Goal: Complete application form

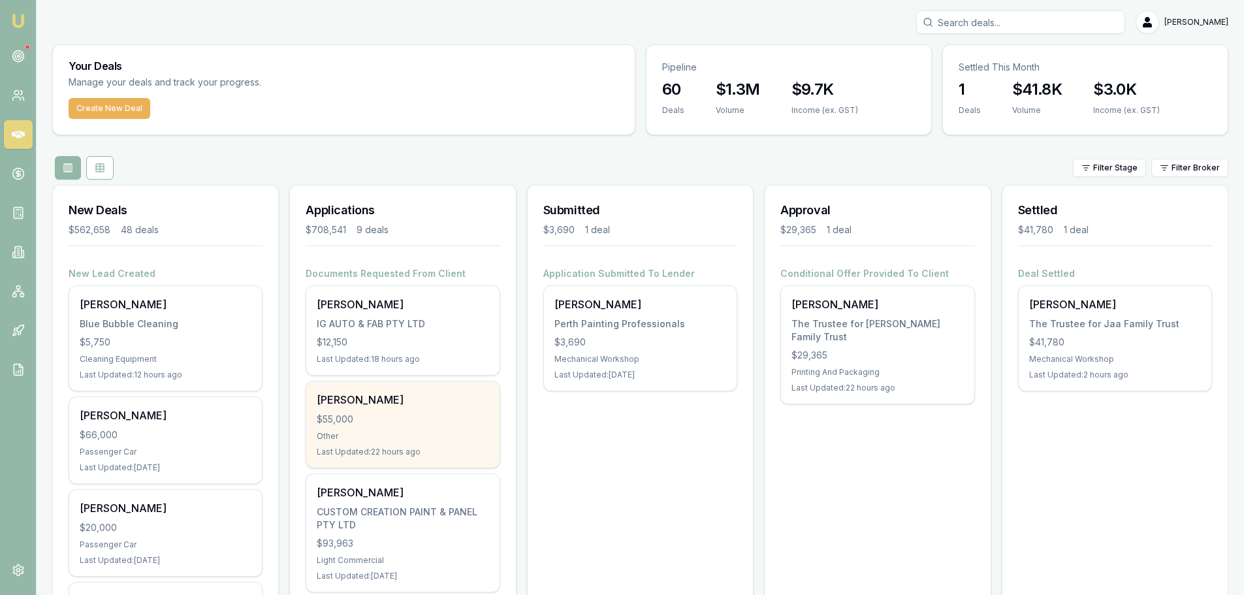
click at [386, 417] on div "$55,000" at bounding box center [403, 419] width 172 height 13
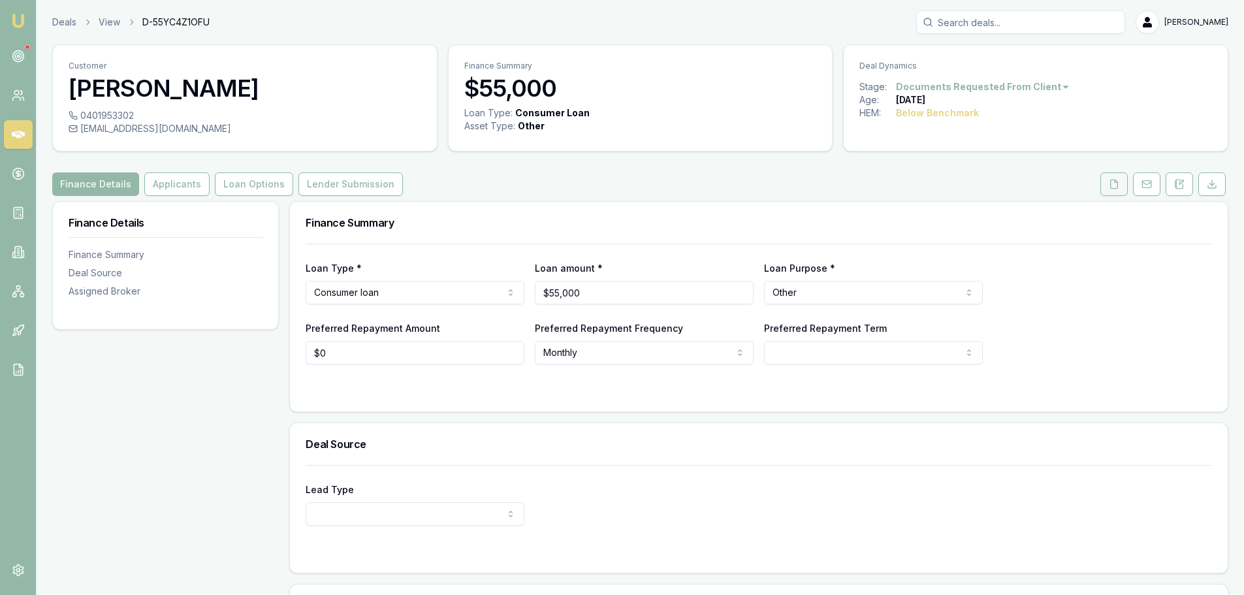
click at [1110, 193] on button at bounding box center [1113, 184] width 27 height 24
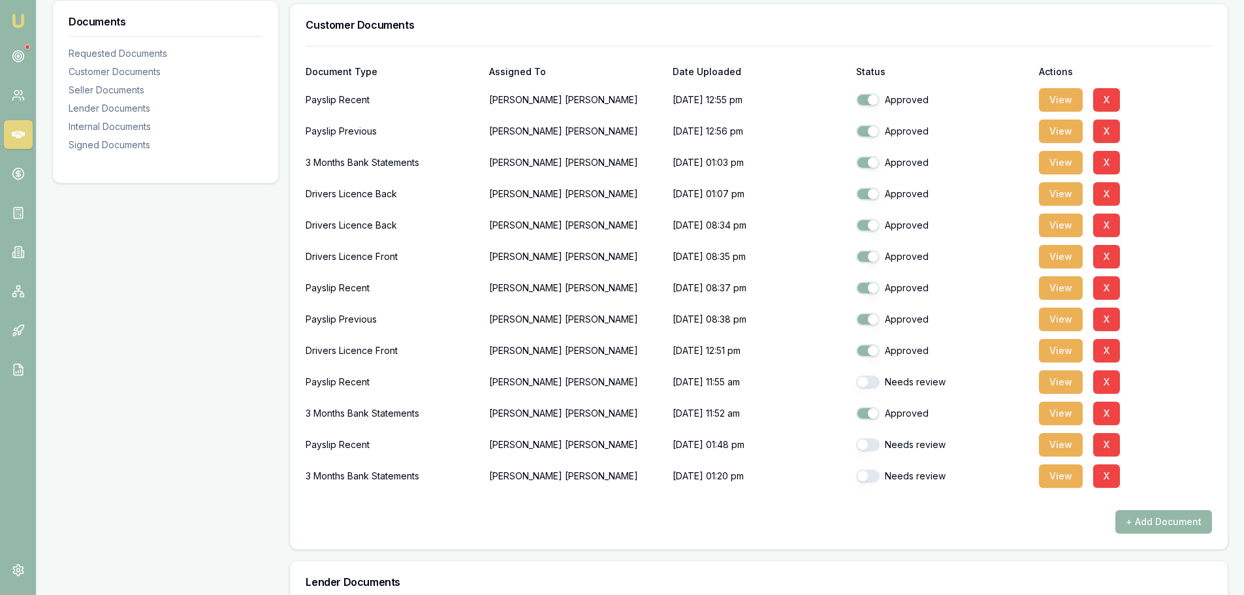
scroll to position [457, 0]
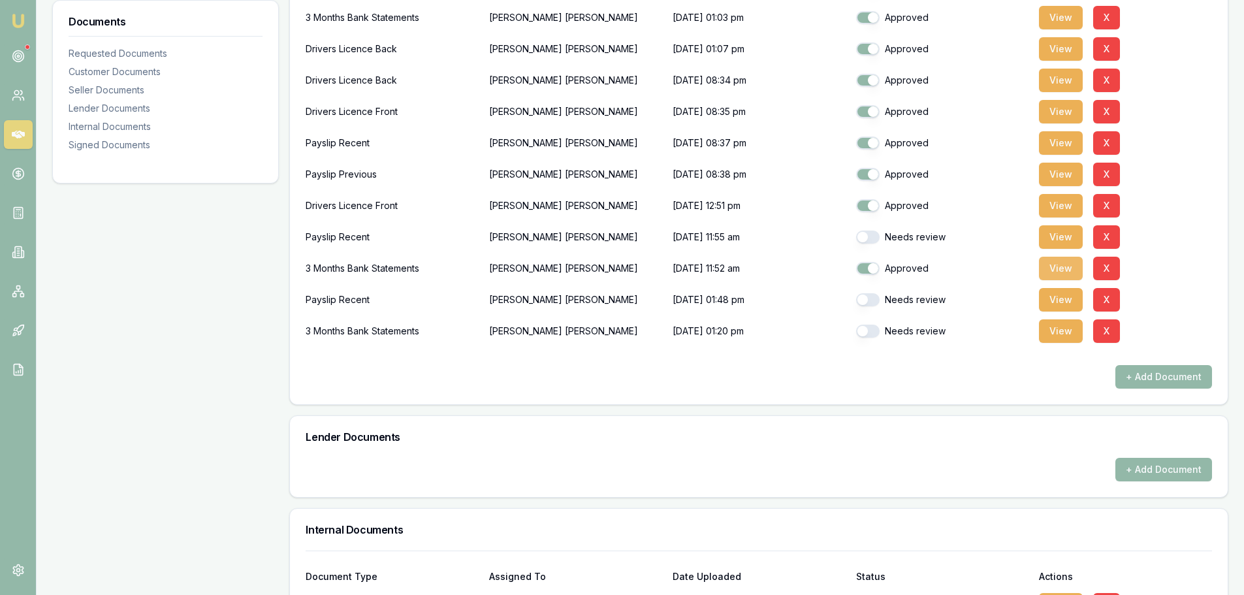
click at [1069, 270] on button "View" at bounding box center [1061, 269] width 44 height 24
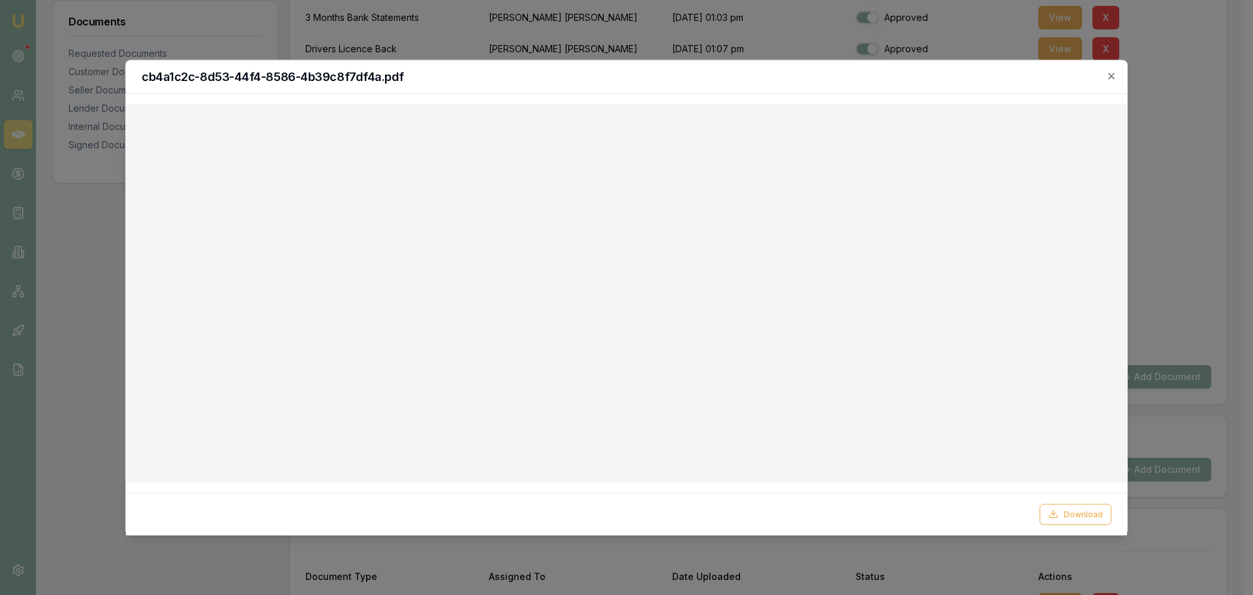
click at [1166, 210] on div at bounding box center [626, 297] width 1253 height 595
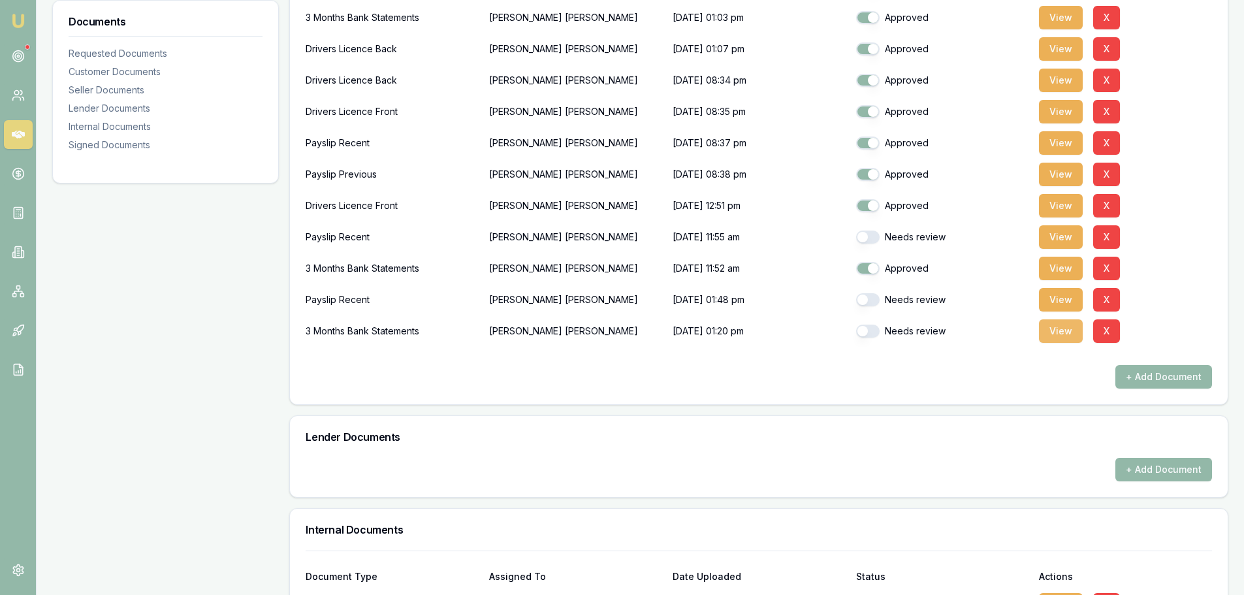
click at [1069, 332] on button "View" at bounding box center [1061, 331] width 44 height 24
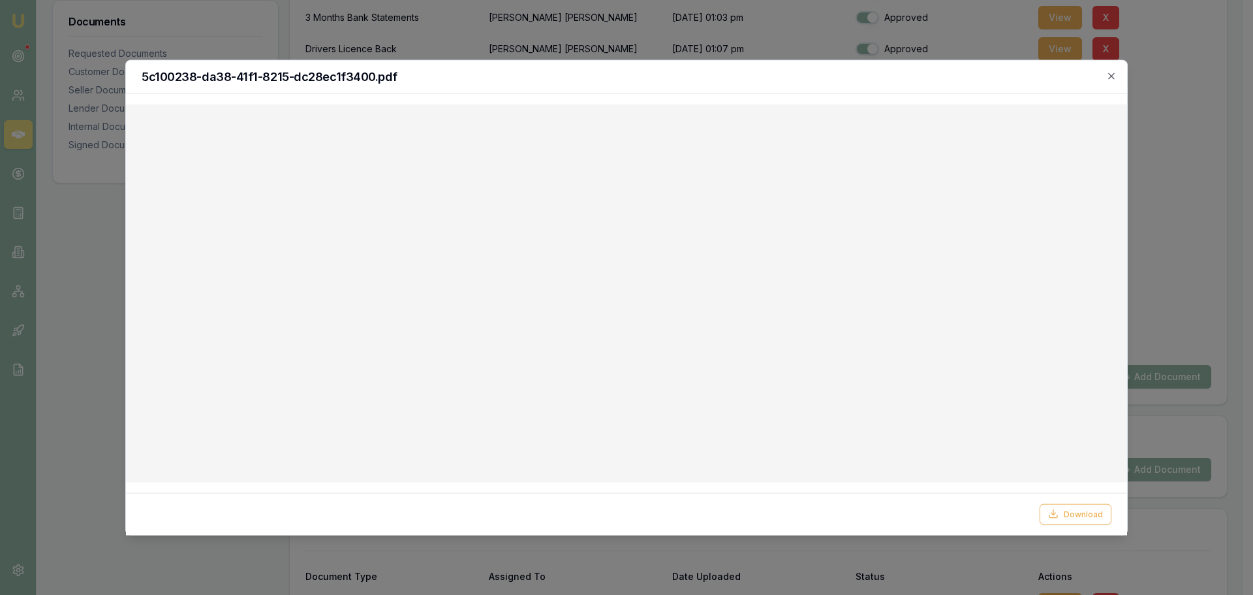
click at [76, 247] on div at bounding box center [626, 297] width 1253 height 595
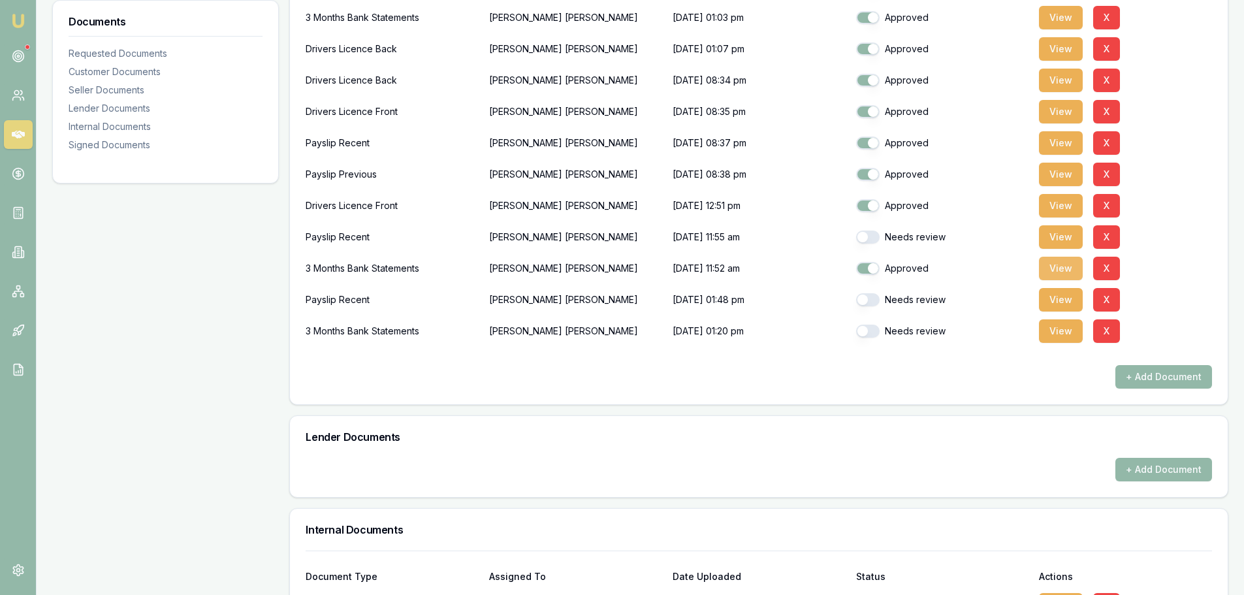
click at [1061, 264] on button "View" at bounding box center [1061, 269] width 44 height 24
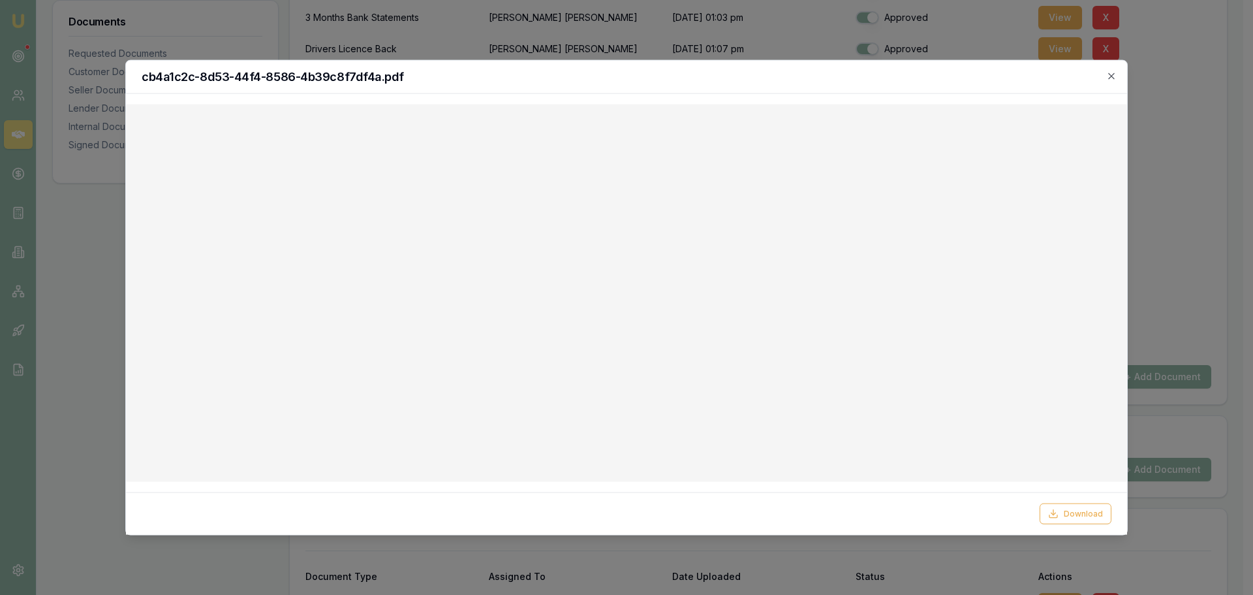
click at [1173, 126] on div at bounding box center [626, 297] width 1253 height 595
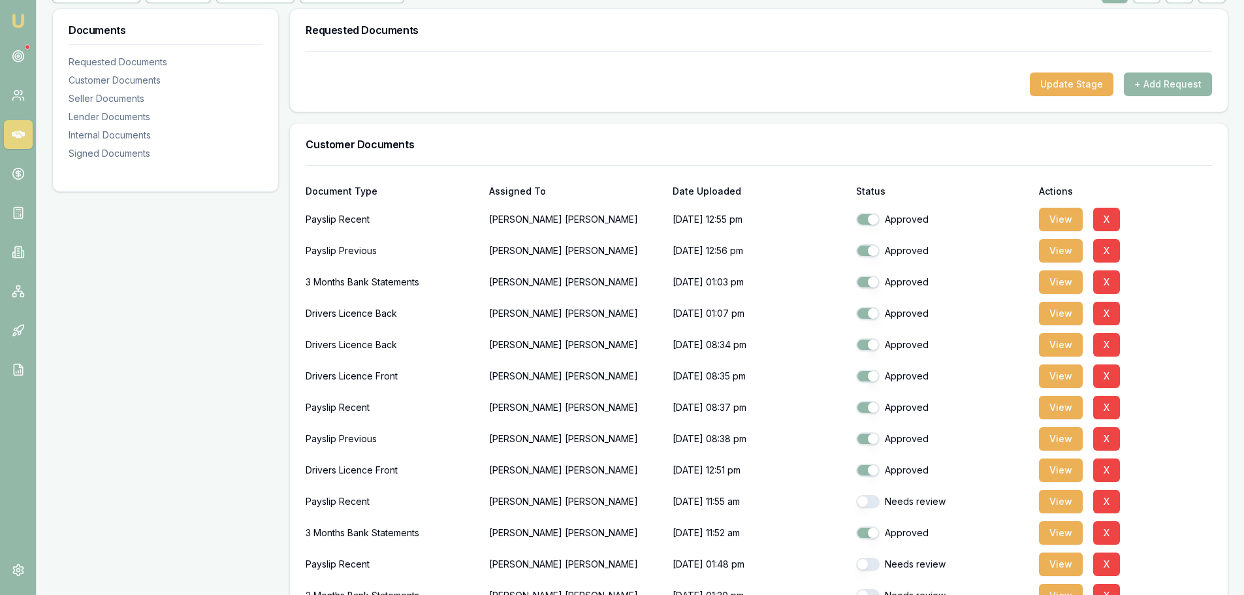
scroll to position [0, 0]
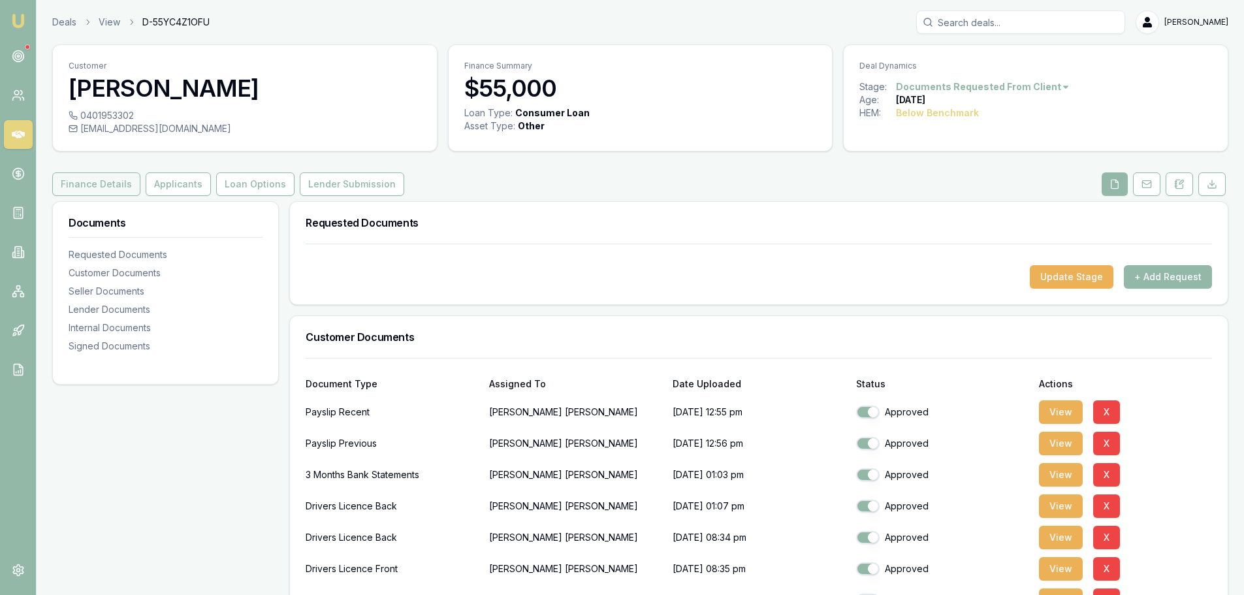
click at [92, 185] on button "Finance Details" at bounding box center [96, 184] width 88 height 24
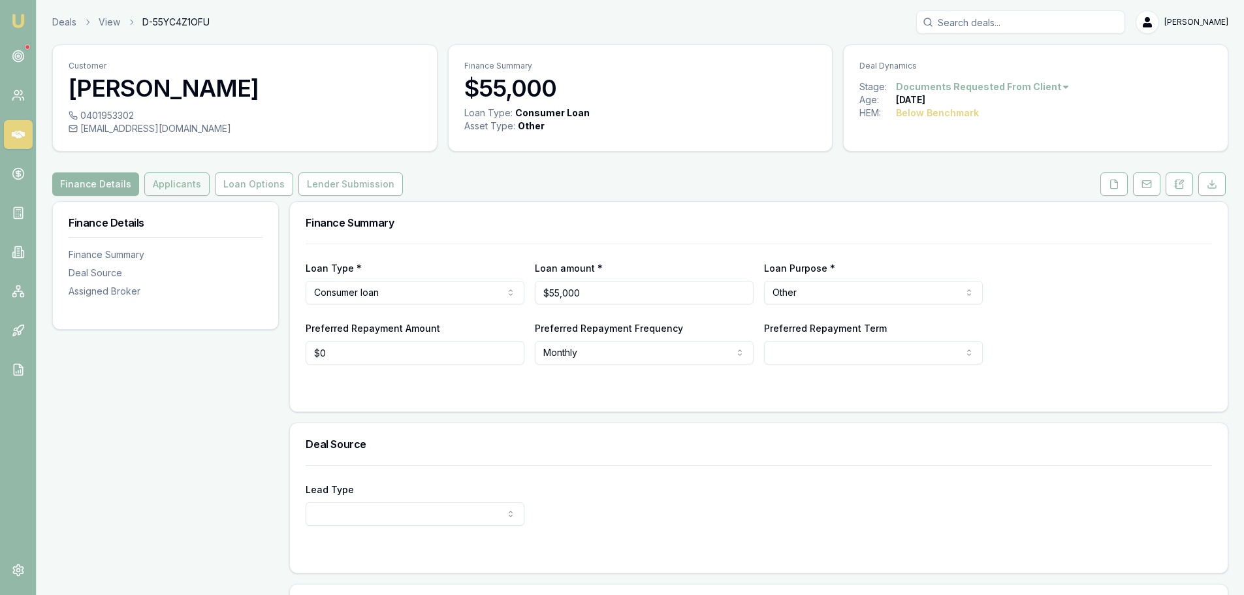
click at [157, 189] on button "Applicants" at bounding box center [176, 184] width 65 height 24
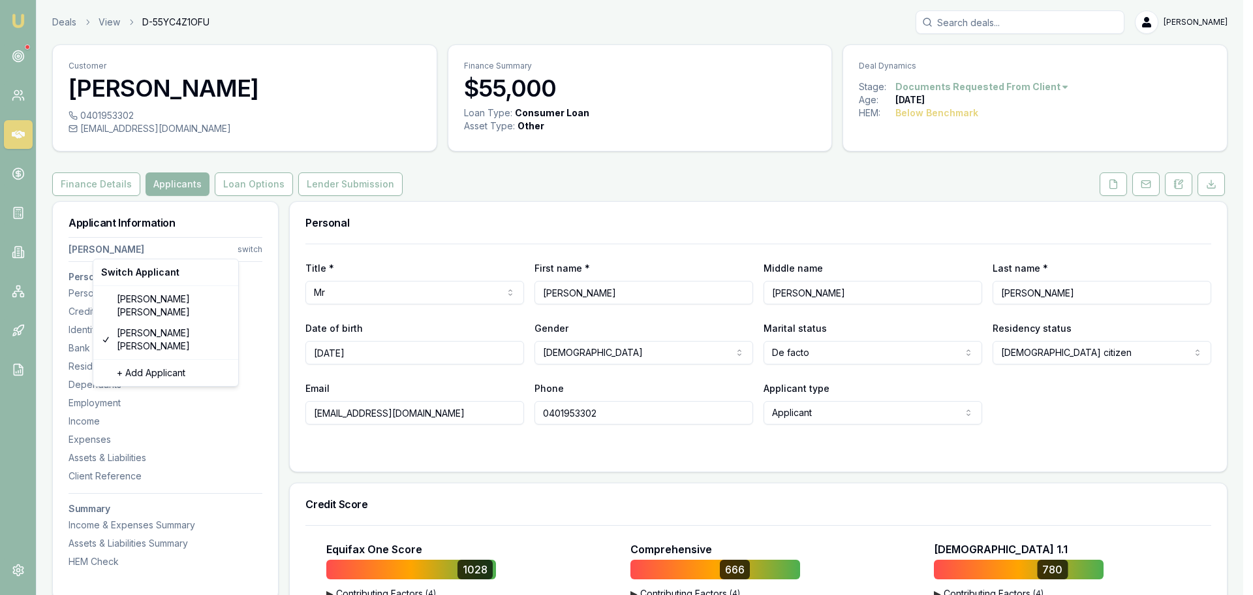
click at [249, 249] on html "Emu Broker Deals View D-55YC4Z1OFU Brad Hearns Toggle Menu Customer Shaun Ellis…" at bounding box center [626, 297] width 1253 height 595
click at [144, 300] on div "Kylie Gebert" at bounding box center [166, 306] width 140 height 34
select select "Ms"
select select "FEMALE"
type input "Kylie"
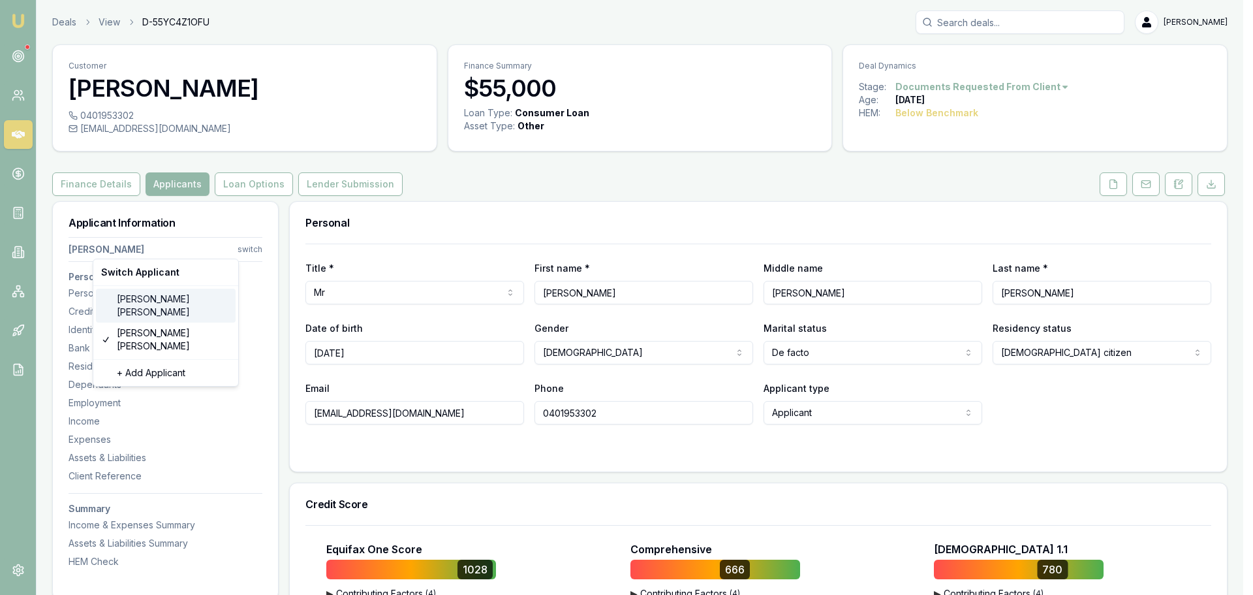
type input "Jean"
type input "Gebert"
type input "30/03/1980"
type input "kyliegebert@hotmail.com"
type input "0419117948"
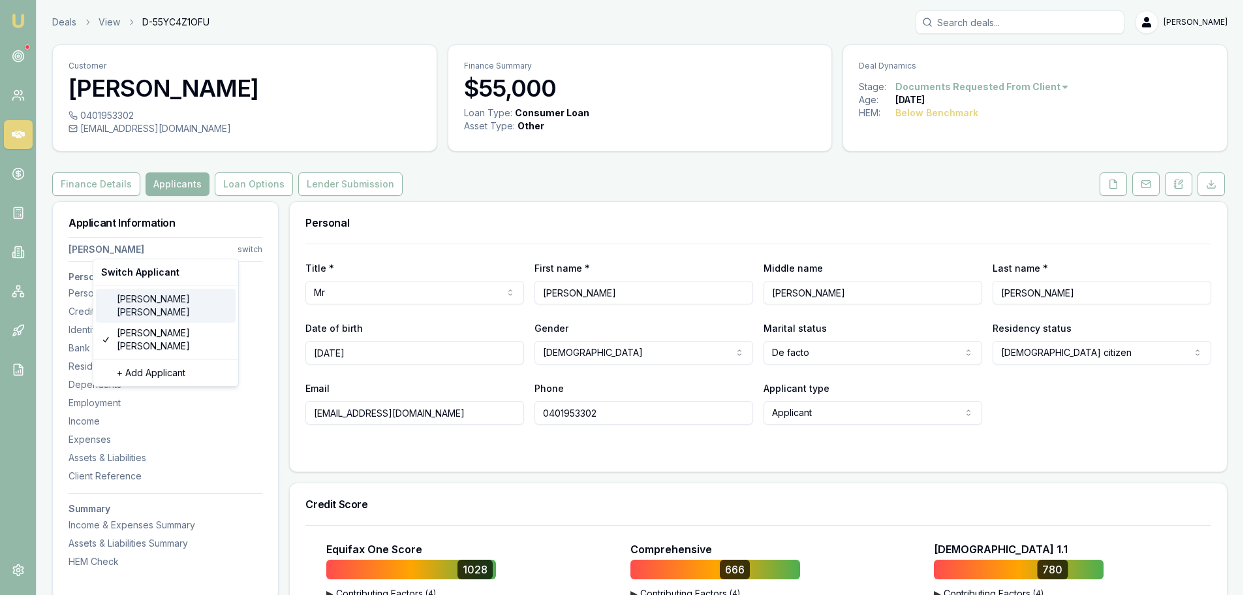
type input "054407585"
type input "31/03/2031"
type input "P6204152"
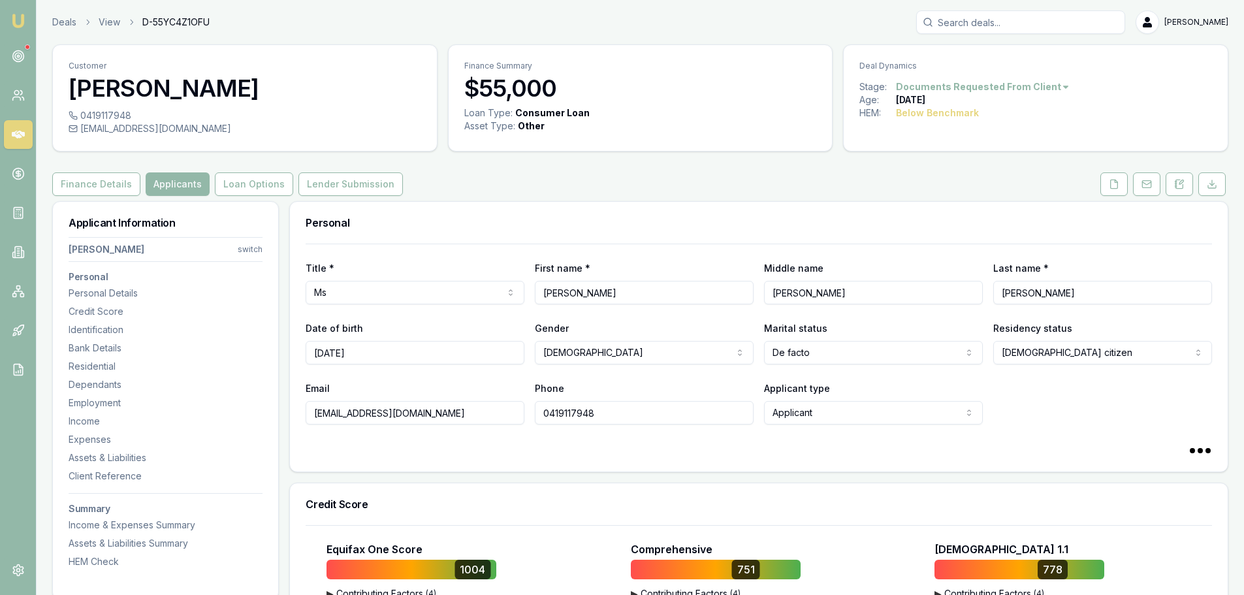
click at [252, 245] on html "Emu Broker Deals View D-55YC4Z1OFU Brad Hearns Toggle Menu Customer Kylie Geber…" at bounding box center [622, 297] width 1244 height 595
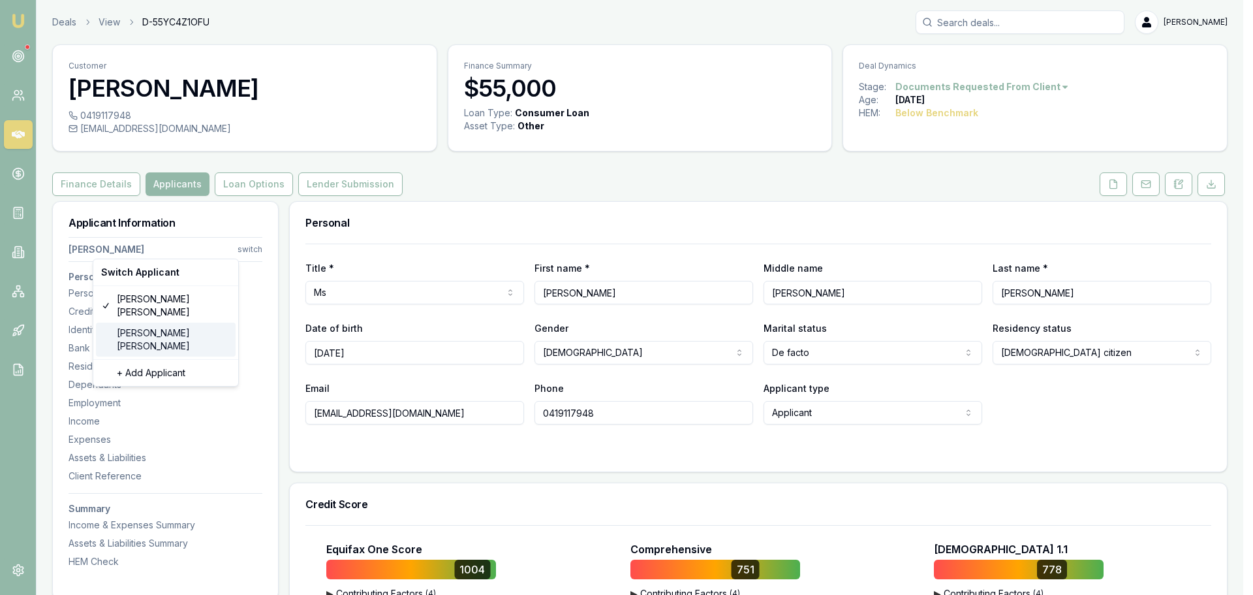
click at [138, 323] on div "Shaun Ellis" at bounding box center [166, 340] width 140 height 34
select select "Mr"
select select "MALE"
type input "Shaun"
type input "David"
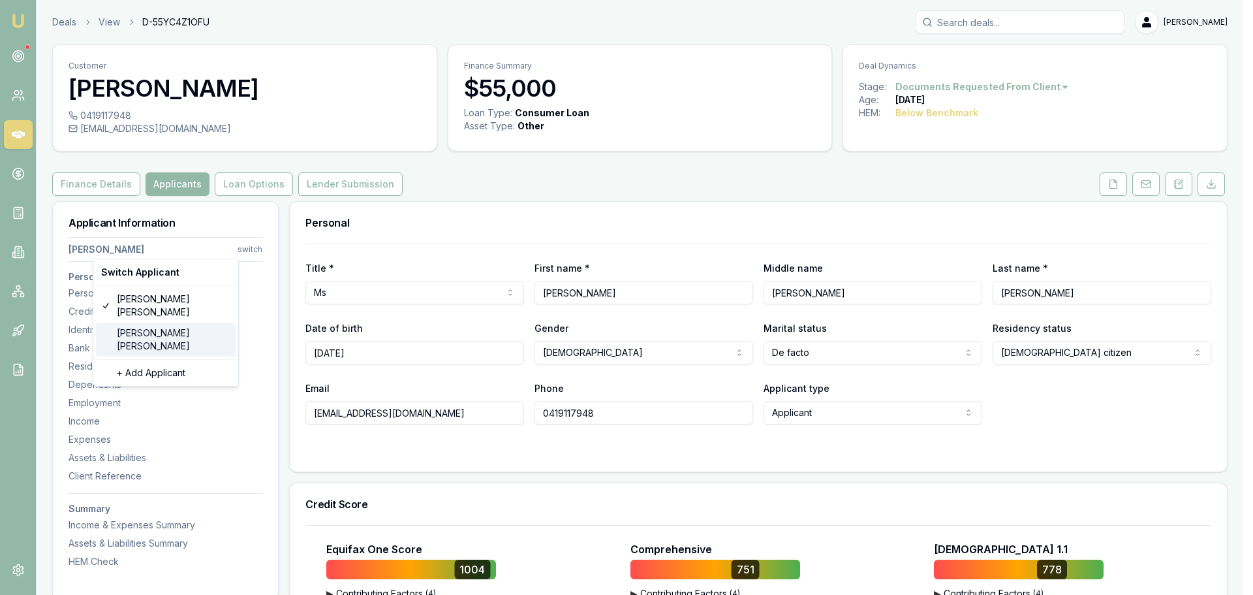
type input "Ellis"
type input "17/06/1987"
type input "shaunellis6900@gmail.com"
type input "0401953302"
type input "085291643"
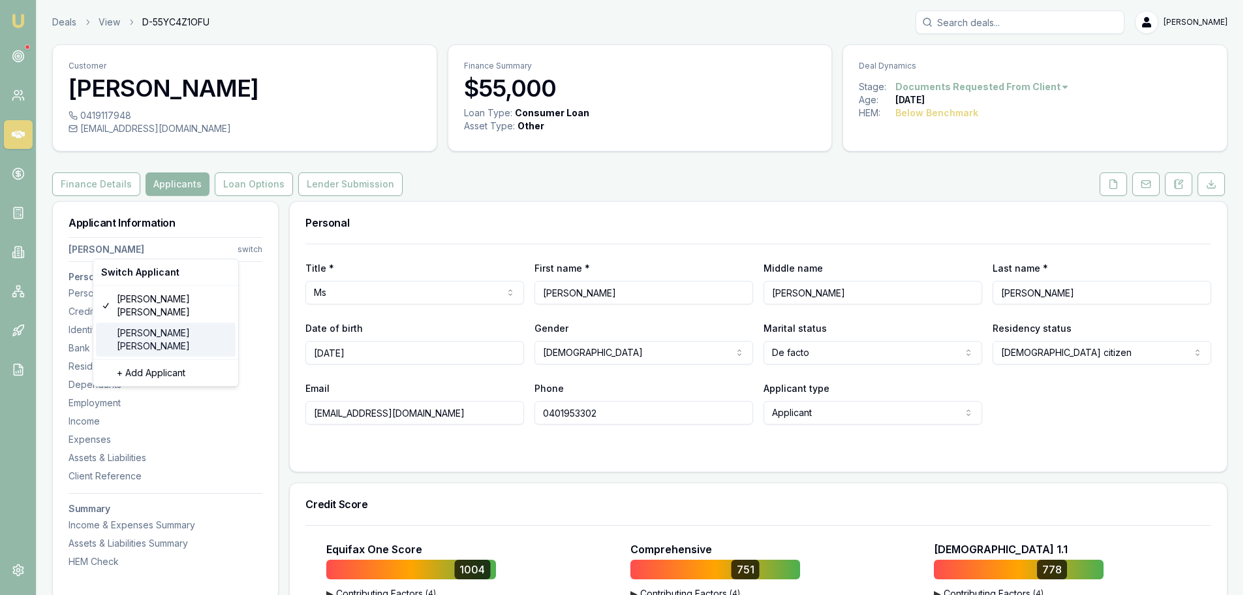
type input "07/07/2030"
type input "P5041166"
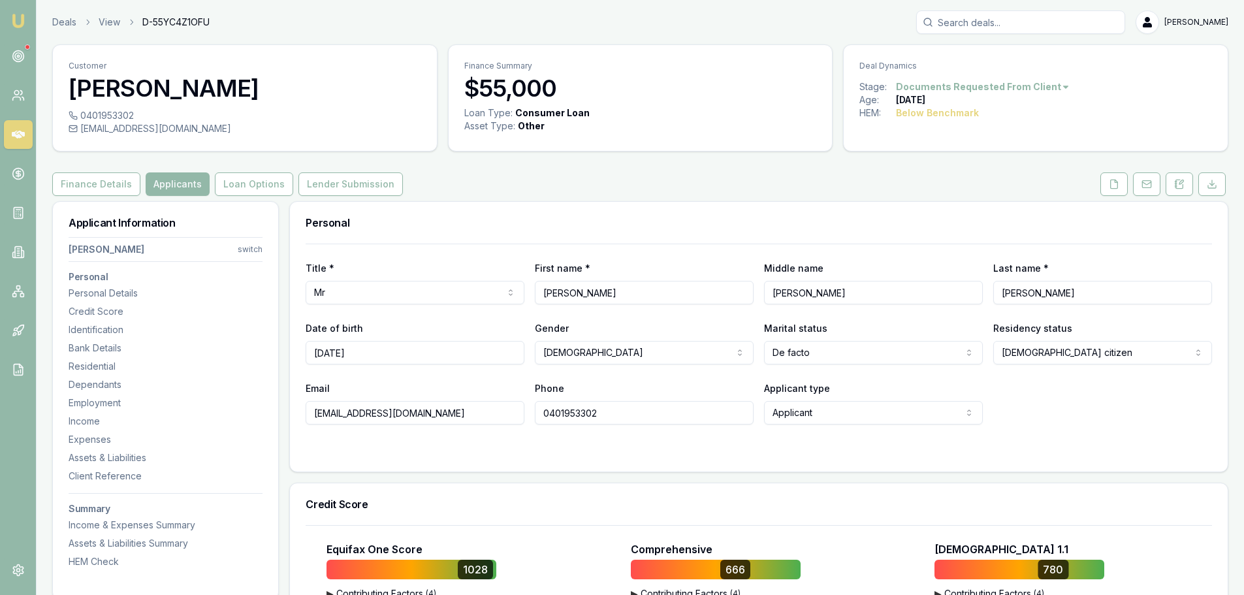
drag, startPoint x: 459, startPoint y: 415, endPoint x: 315, endPoint y: 413, distance: 144.3
click at [315, 413] on input "shaunellis6900@gmail.com" at bounding box center [415, 413] width 219 height 24
drag, startPoint x: 629, startPoint y: 417, endPoint x: 513, endPoint y: 422, distance: 115.7
click at [513, 422] on div "Email shaunellis6900@gmail.com Phone 0401953302 Applicant type Applicant Applic…" at bounding box center [759, 402] width 906 height 44
click at [802, 484] on div "Credit Score" at bounding box center [758, 504] width 937 height 42
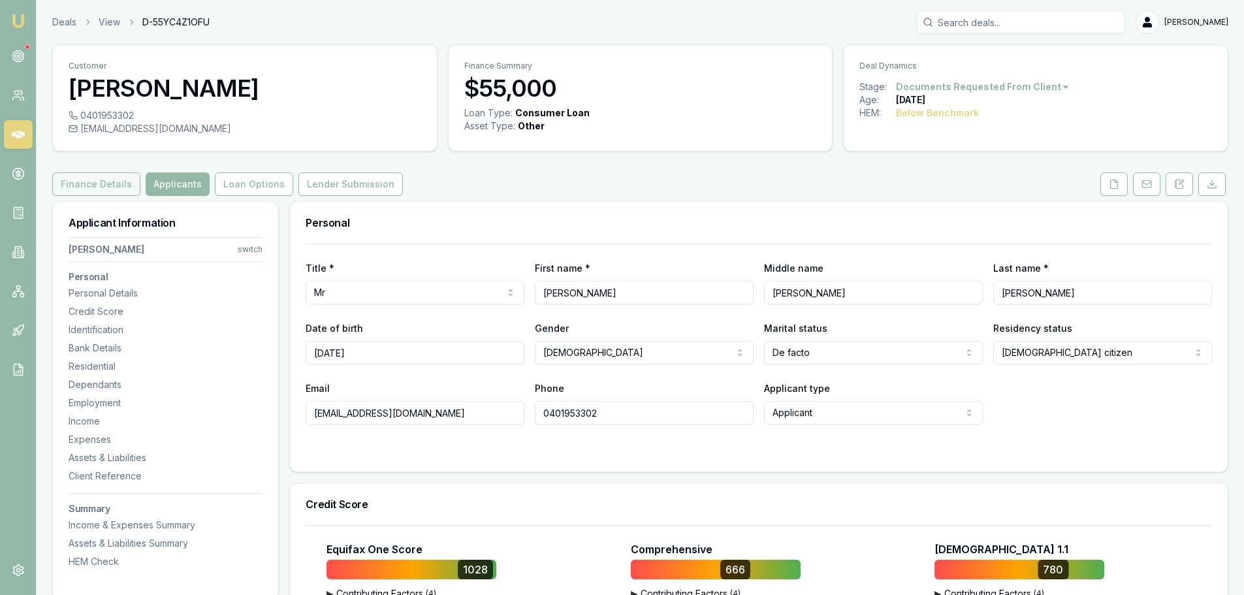
click at [106, 185] on button "Finance Details" at bounding box center [96, 184] width 88 height 24
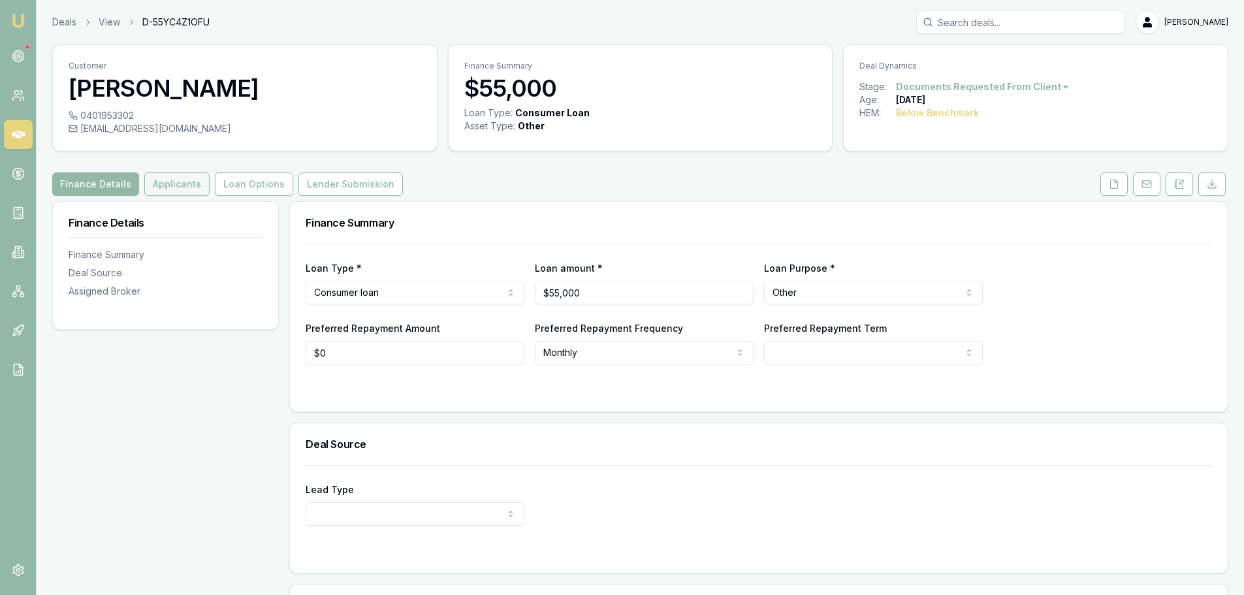
click at [161, 174] on button "Applicants" at bounding box center [176, 184] width 65 height 24
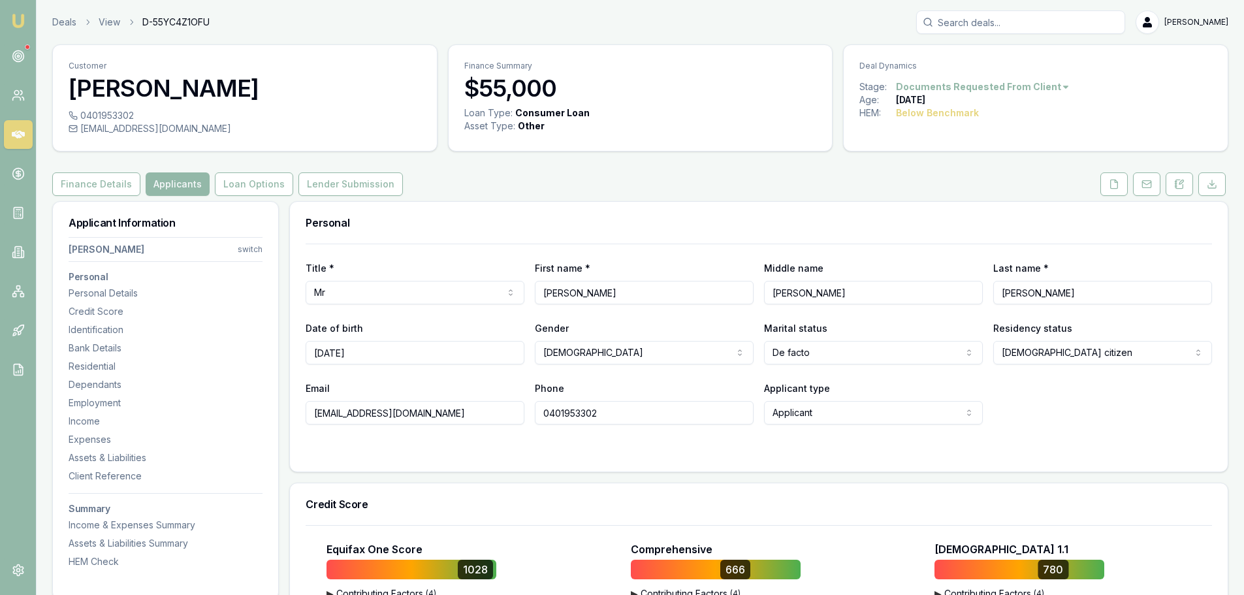
drag, startPoint x: 567, startPoint y: 411, endPoint x: 542, endPoint y: 413, distance: 24.8
click at [542, 413] on input "0401953302" at bounding box center [644, 413] width 219 height 24
click at [247, 252] on html "Emu Broker Deals View D-55YC4Z1OFU Brad Hearns Toggle Menu Customer Shaun Ellis…" at bounding box center [622, 297] width 1244 height 595
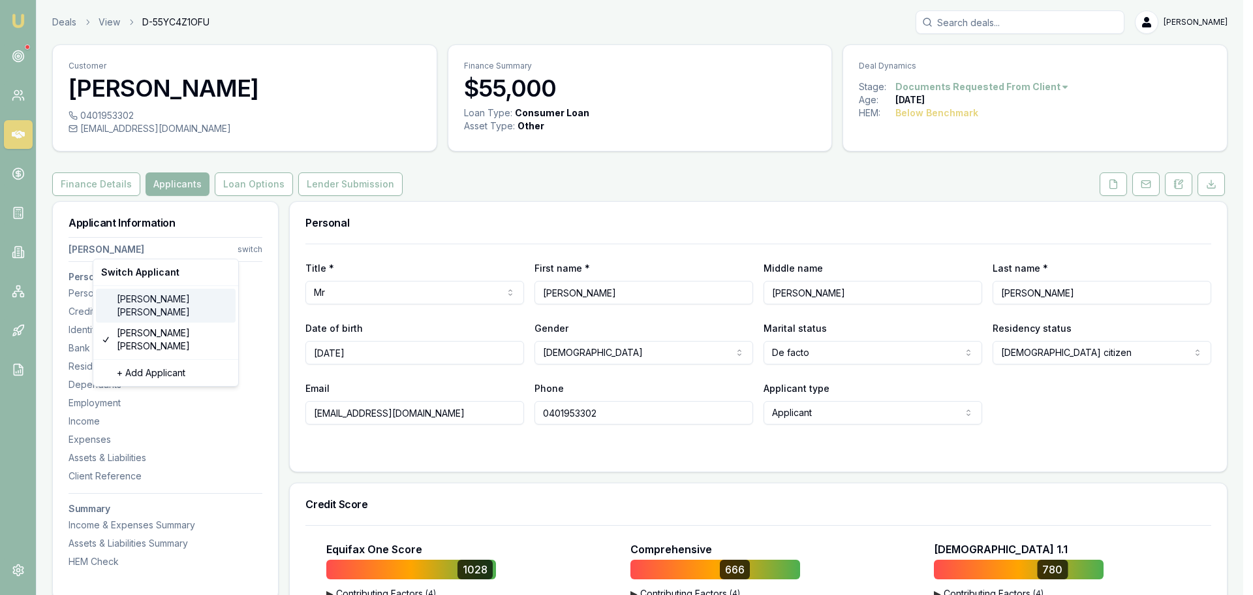
click at [159, 298] on div "Kylie Gebert" at bounding box center [166, 306] width 140 height 34
select select "Ms"
select select "FEMALE"
type input "Kylie"
type input "Jean"
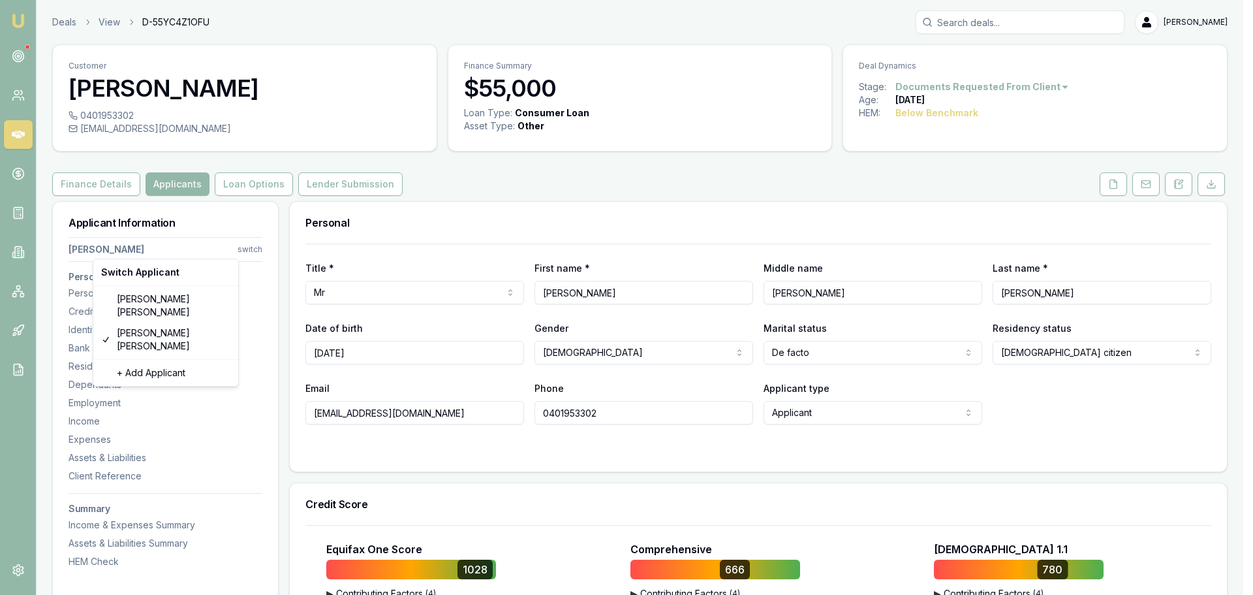
type input "Gebert"
type input "30/03/1980"
type input "kyliegebert@hotmail.com"
type input "0419117948"
type input "054407585"
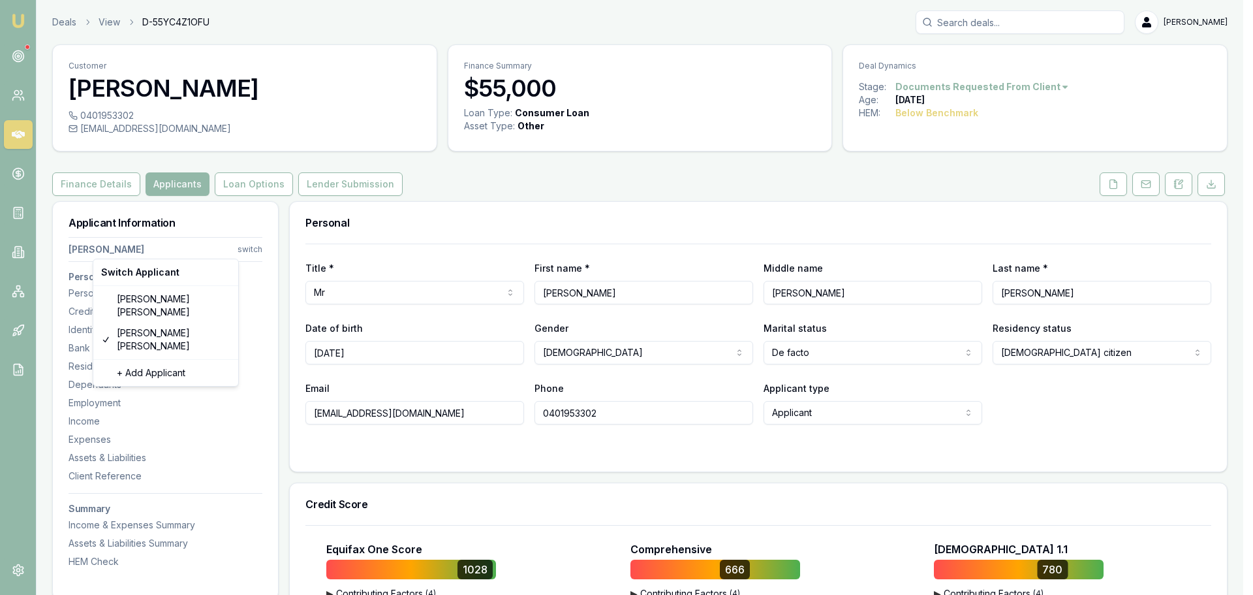
type input "31/03/2031"
type input "P6204152"
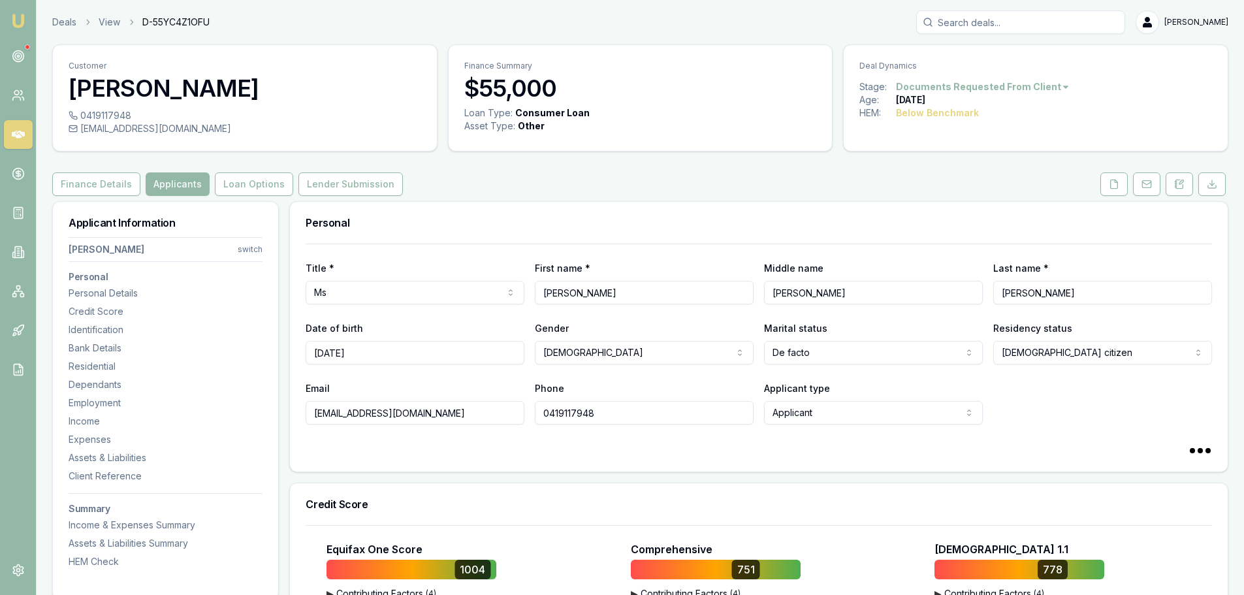
drag, startPoint x: 516, startPoint y: 414, endPoint x: 504, endPoint y: 413, distance: 11.8
click at [504, 413] on div "Email kyliegebert@hotmail.com Phone 0419117948 Applicant type Applicant Applica…" at bounding box center [759, 402] width 906 height 44
click at [1109, 190] on button at bounding box center [1113, 184] width 27 height 24
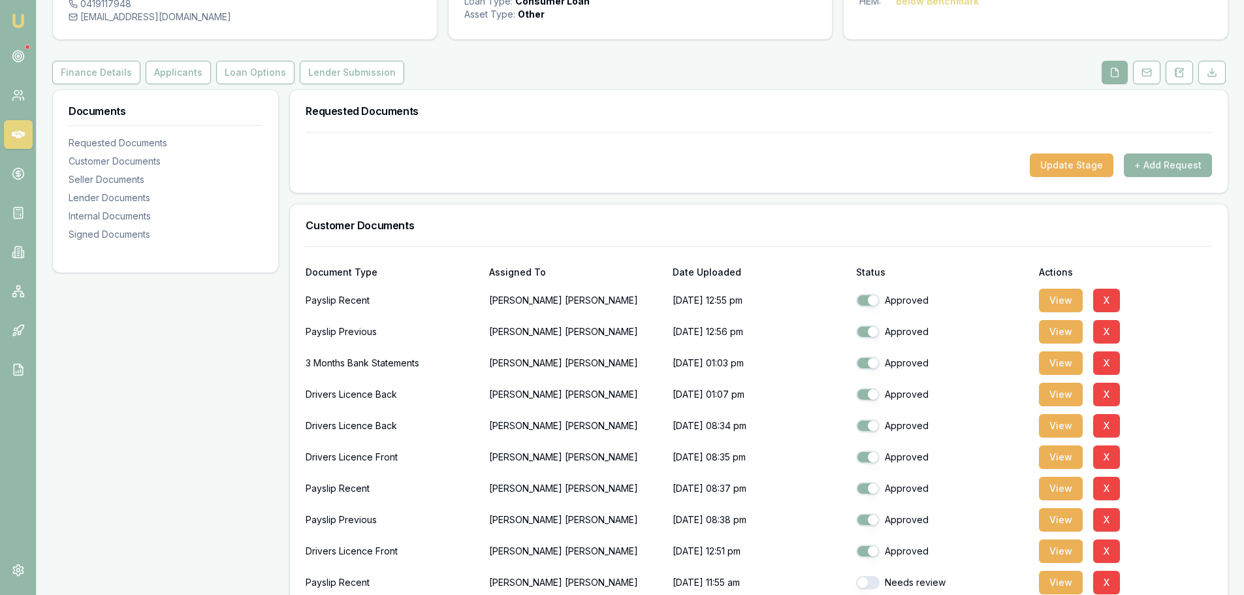
scroll to position [326, 0]
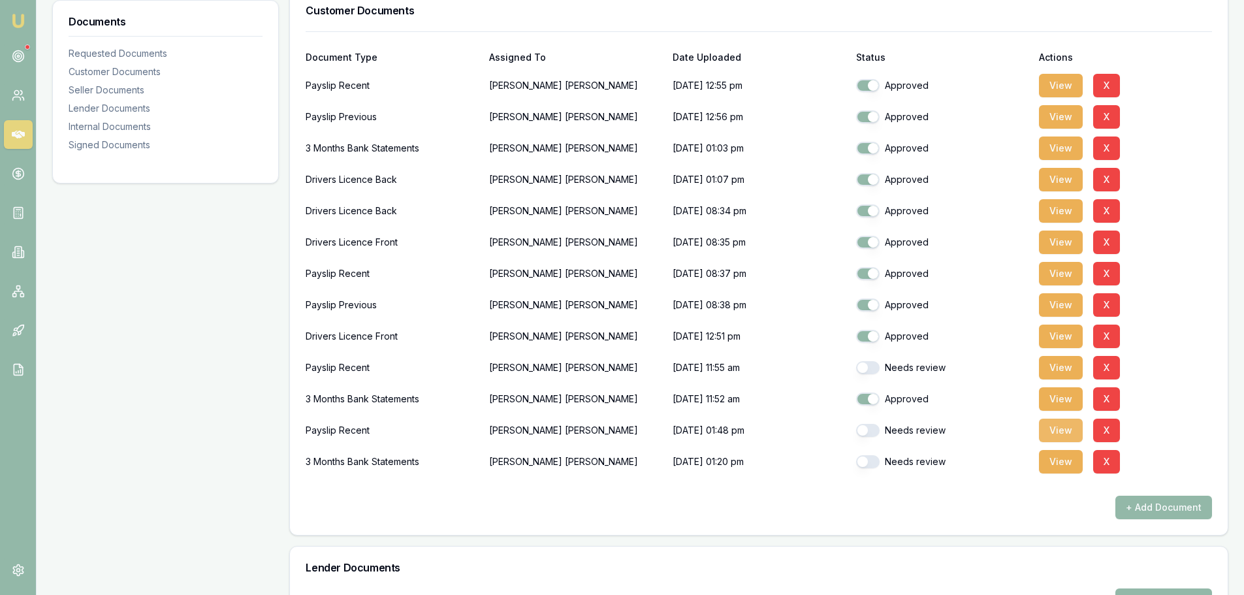
click at [1055, 433] on button "View" at bounding box center [1061, 430] width 44 height 24
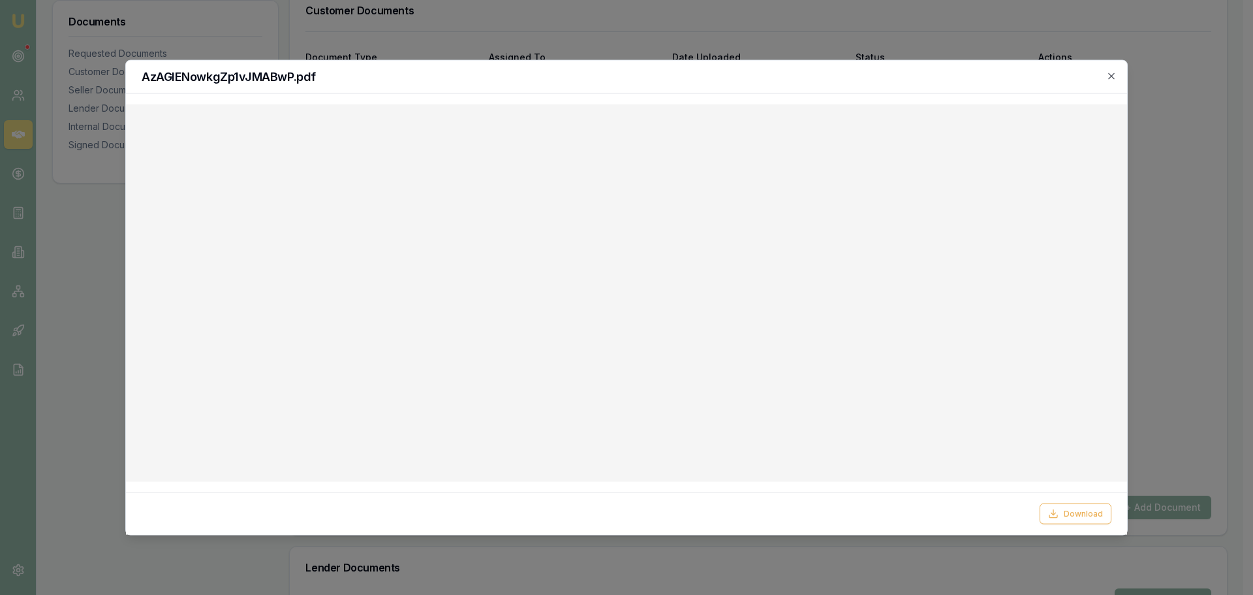
click at [787, 28] on div at bounding box center [626, 297] width 1253 height 595
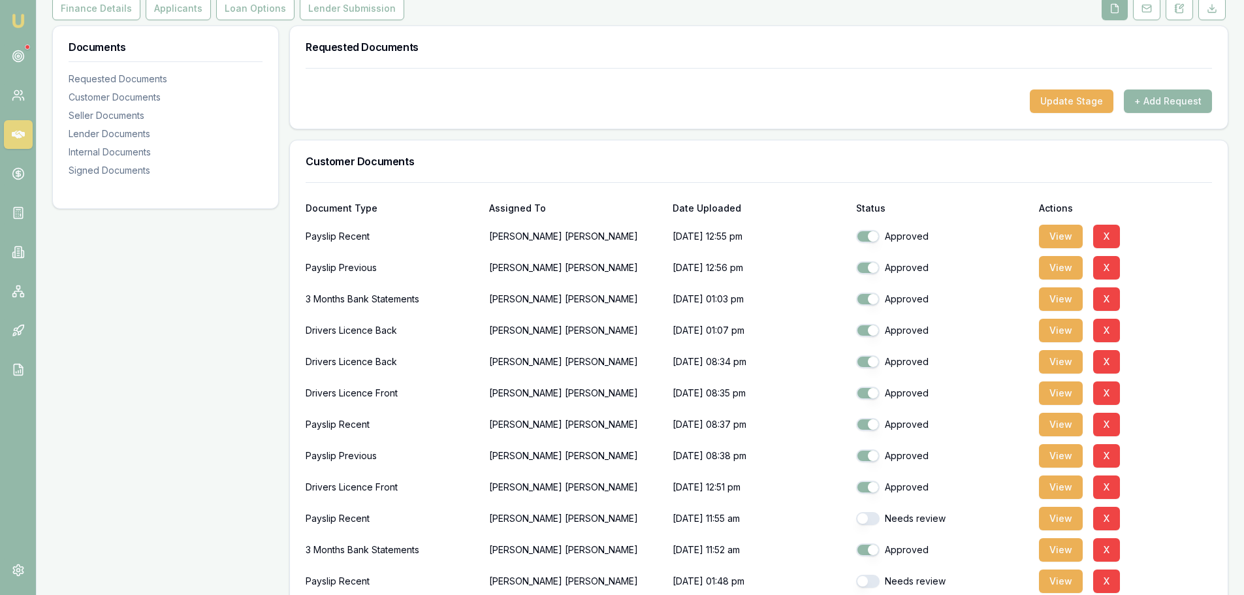
scroll to position [0, 0]
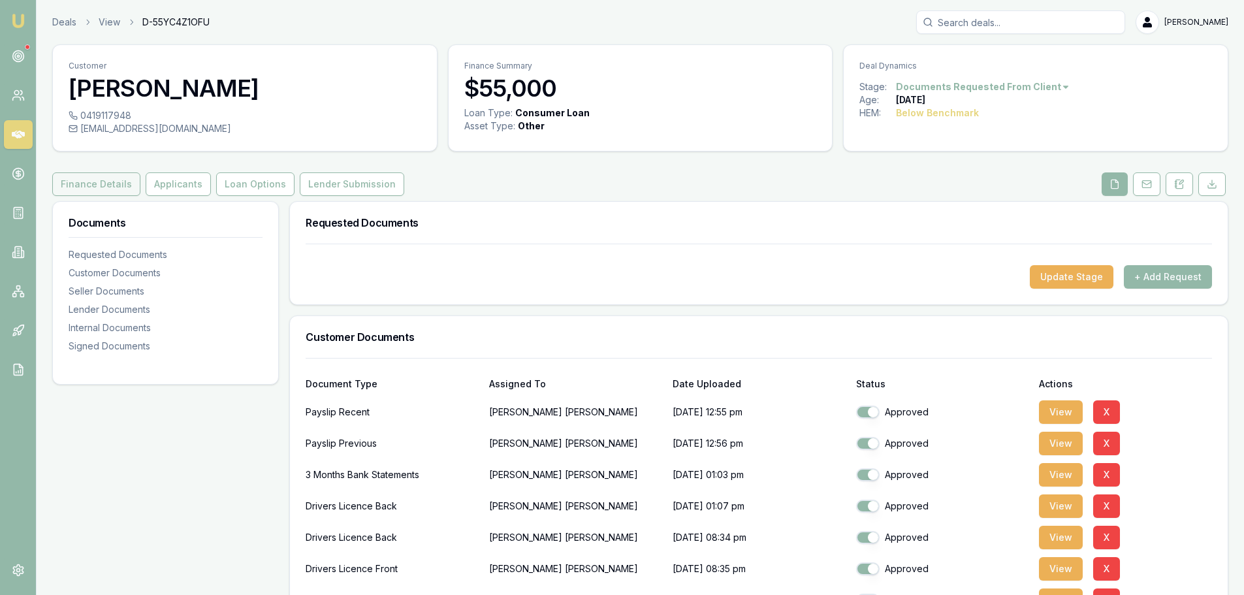
click at [94, 178] on button "Finance Details" at bounding box center [96, 184] width 88 height 24
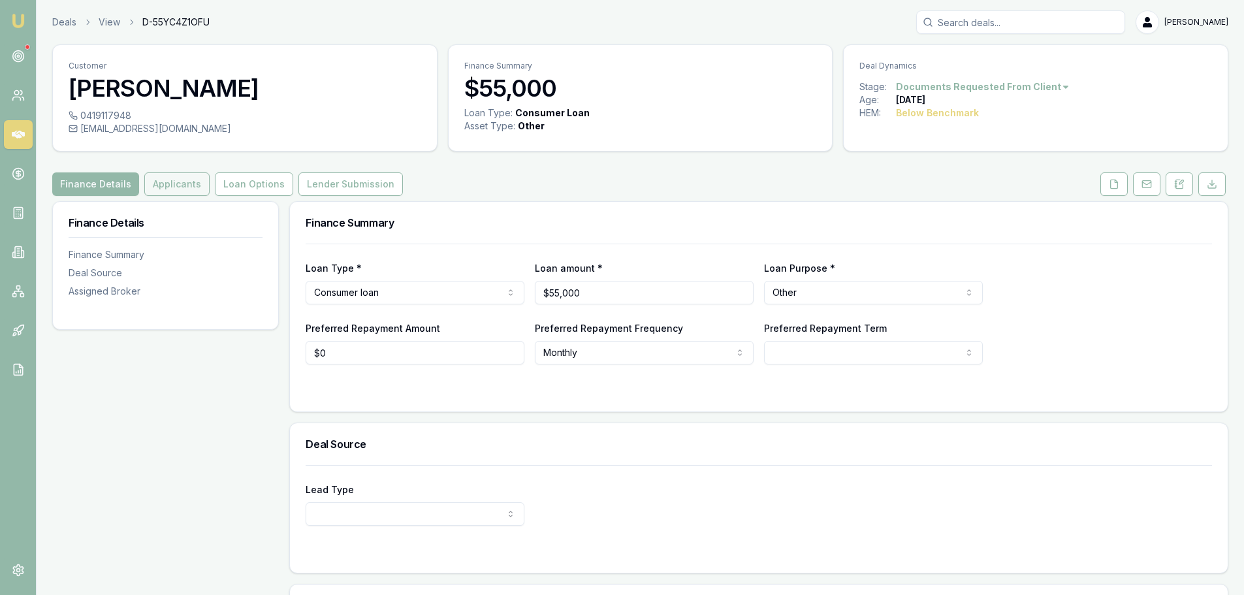
click at [163, 182] on button "Applicants" at bounding box center [176, 184] width 65 height 24
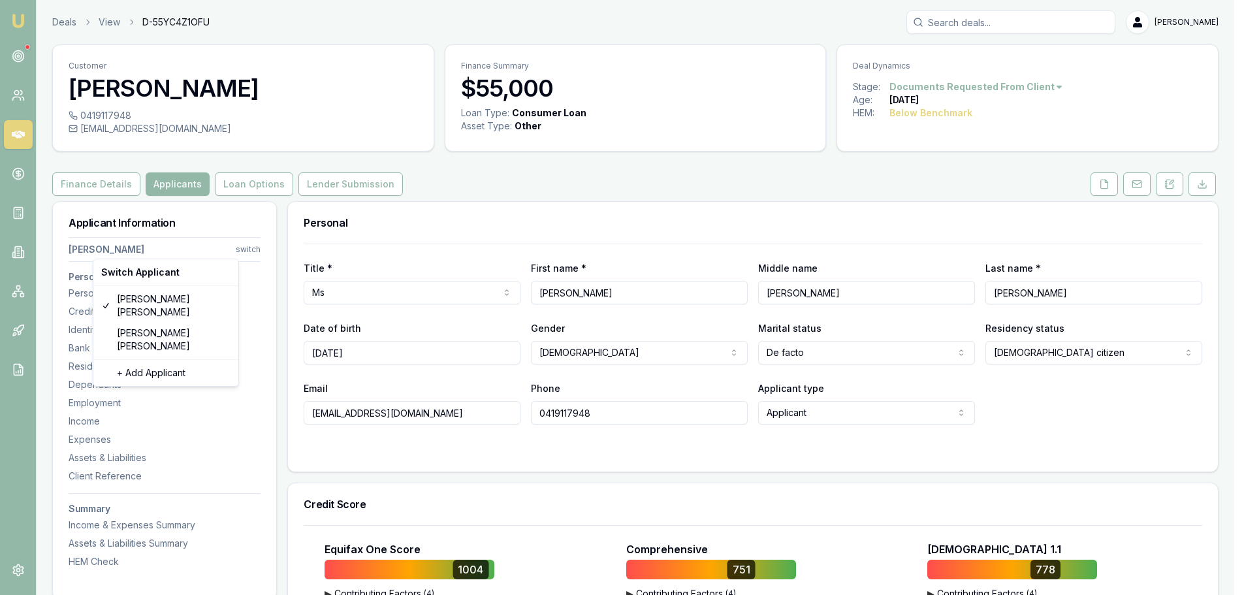
click at [253, 248] on html "Emu Broker Deals View D-55YC4Z1OFU Brad Hearns Toggle Menu Customer Kylie Geber…" at bounding box center [622, 297] width 1244 height 595
click at [157, 323] on div "Shaun Ellis" at bounding box center [166, 340] width 140 height 34
select select "Mr"
select select "MALE"
type input "Shaun"
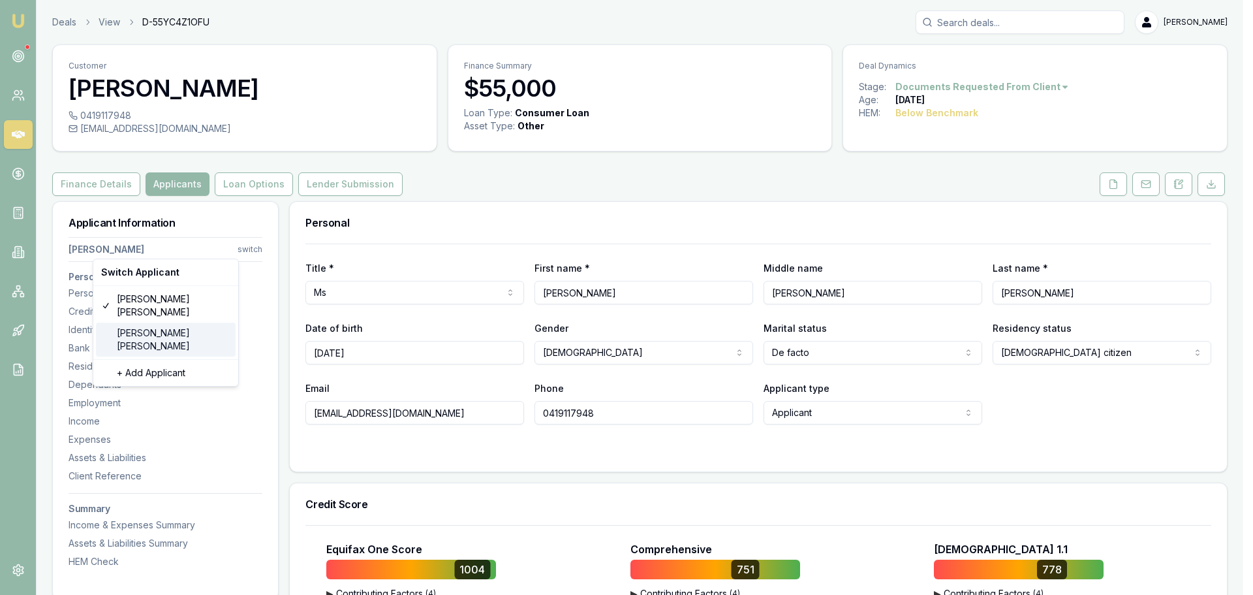
type input "David"
type input "Ellis"
type input "17/06/1987"
type input "shaunellis6900@gmail.com"
type input "0401953302"
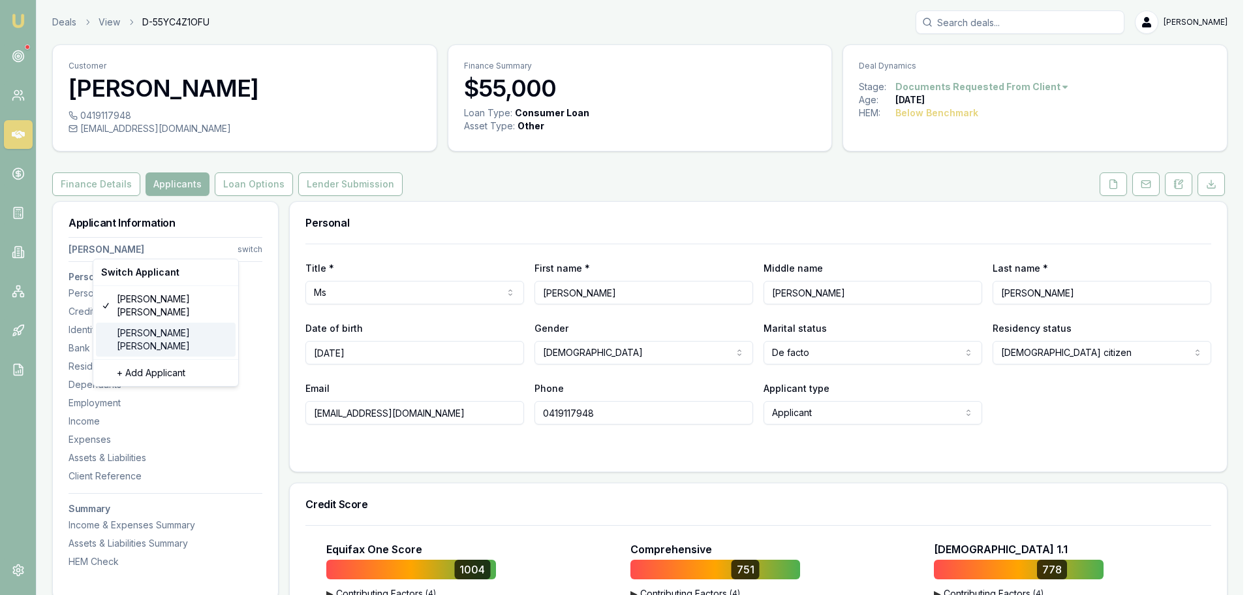
type input "085291643"
type input "07/07/2030"
type input "P5041166"
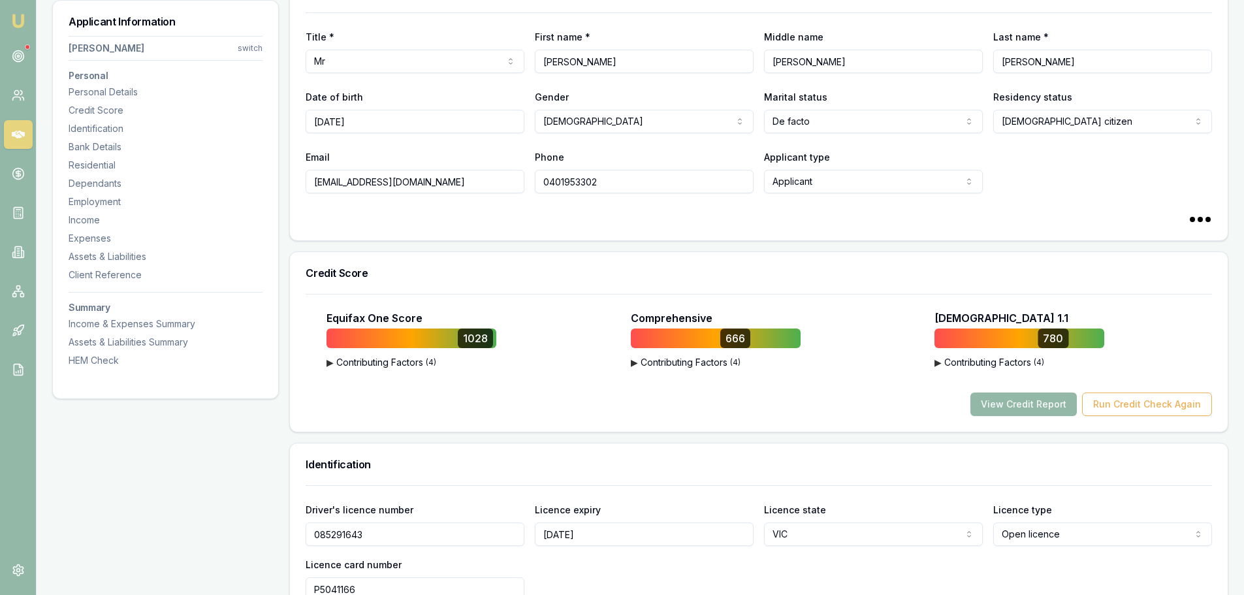
scroll to position [326, 0]
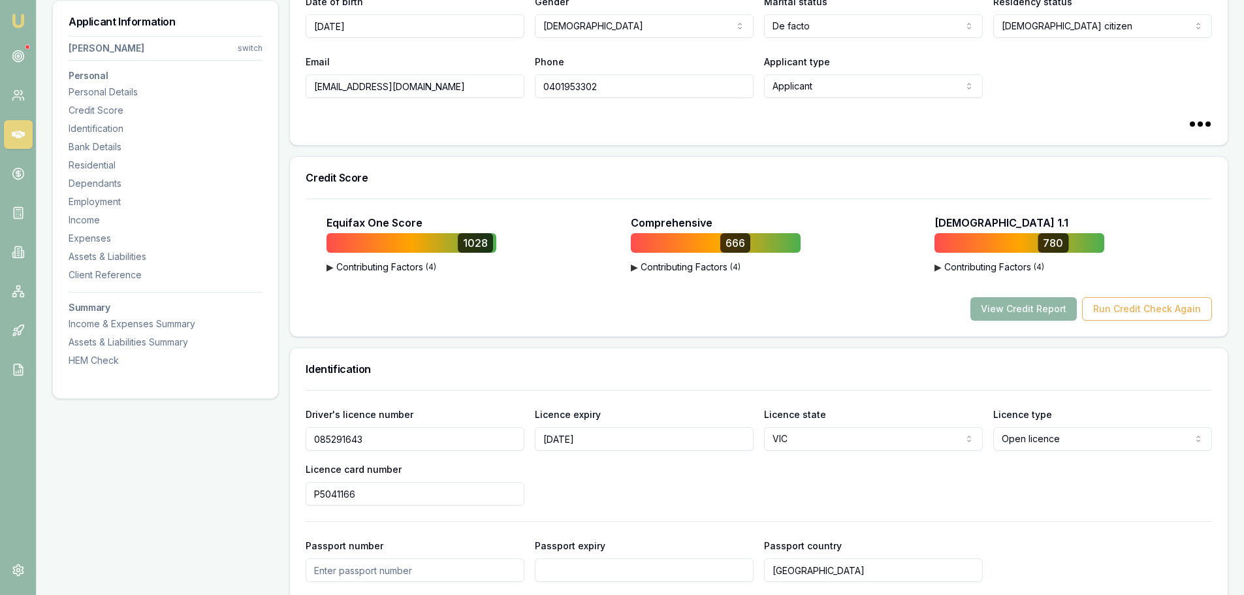
click at [1020, 313] on button "View Credit Report" at bounding box center [1023, 309] width 106 height 24
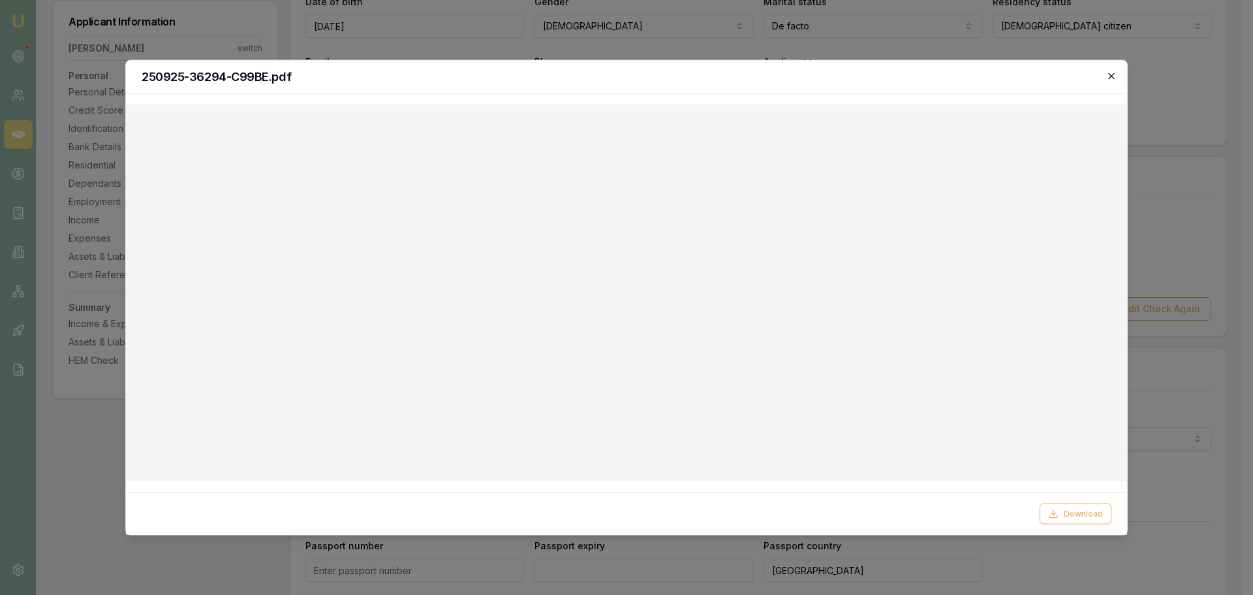
click at [1116, 74] on icon "button" at bounding box center [1112, 76] width 10 height 10
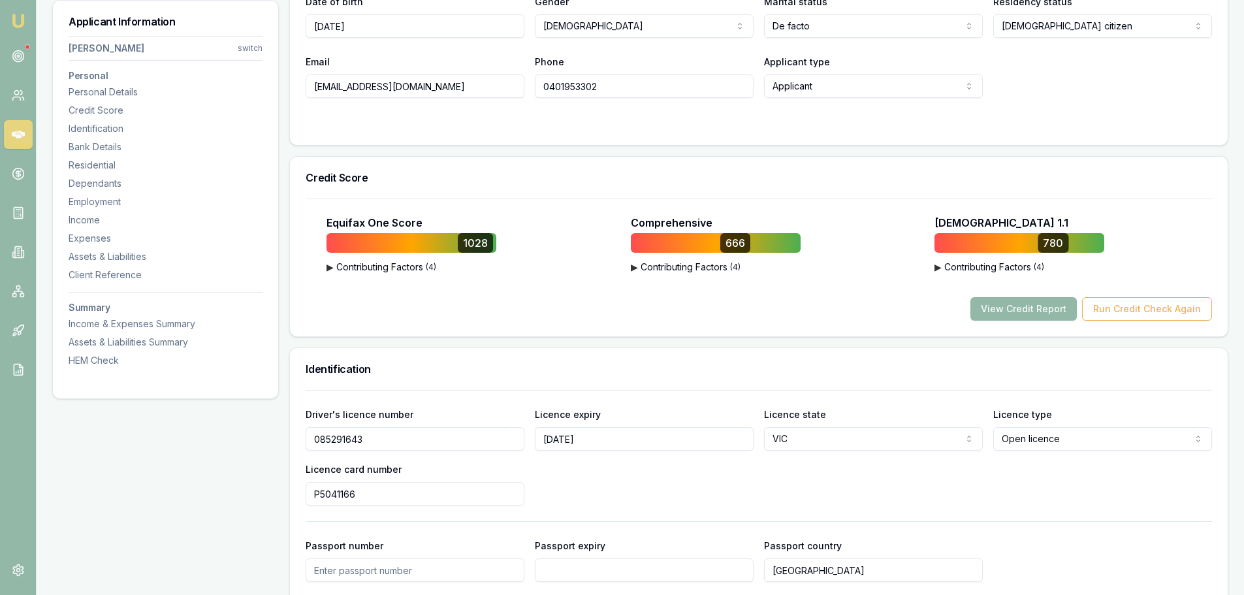
click at [652, 366] on h3 "Identification" at bounding box center [759, 369] width 906 height 10
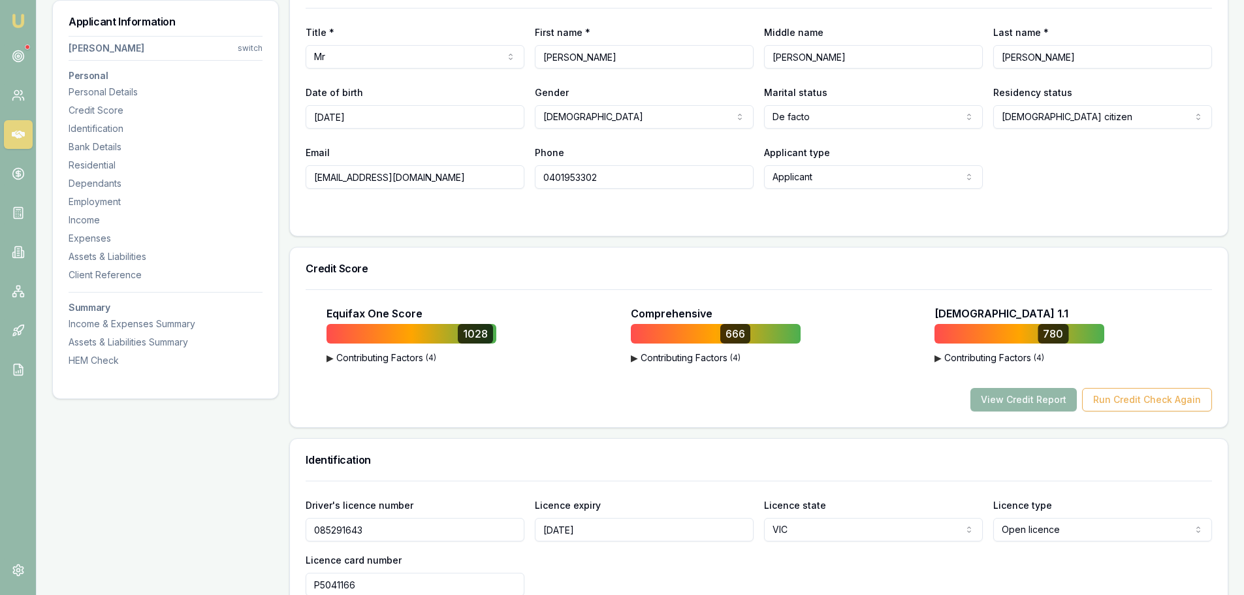
scroll to position [65, 0]
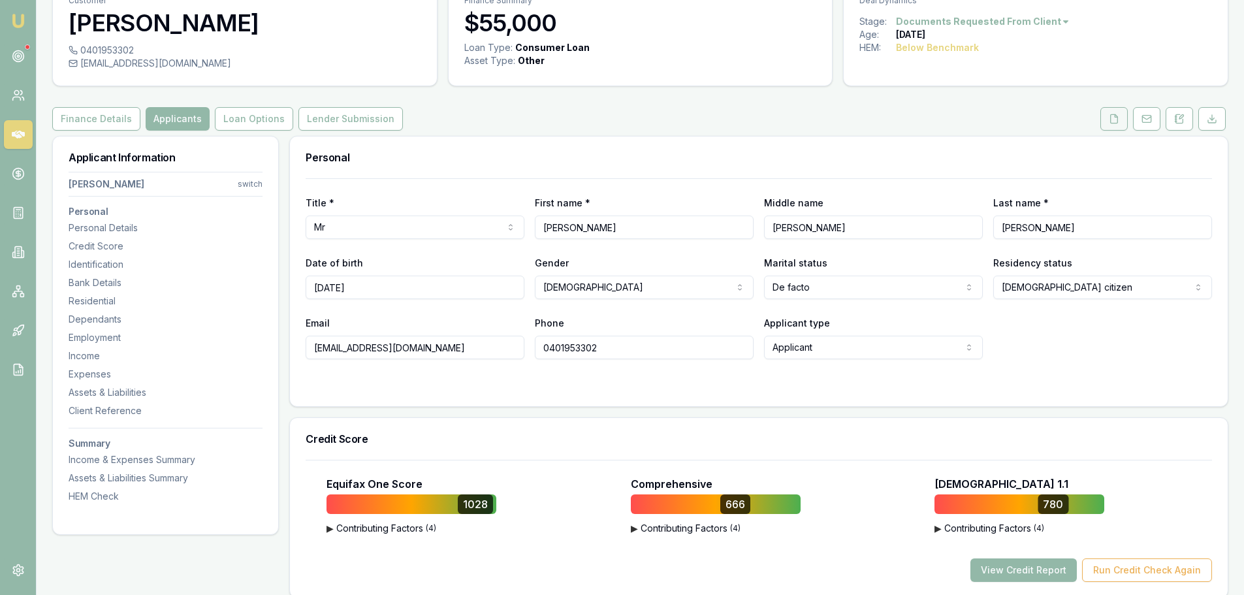
click at [1103, 127] on button at bounding box center [1113, 119] width 27 height 24
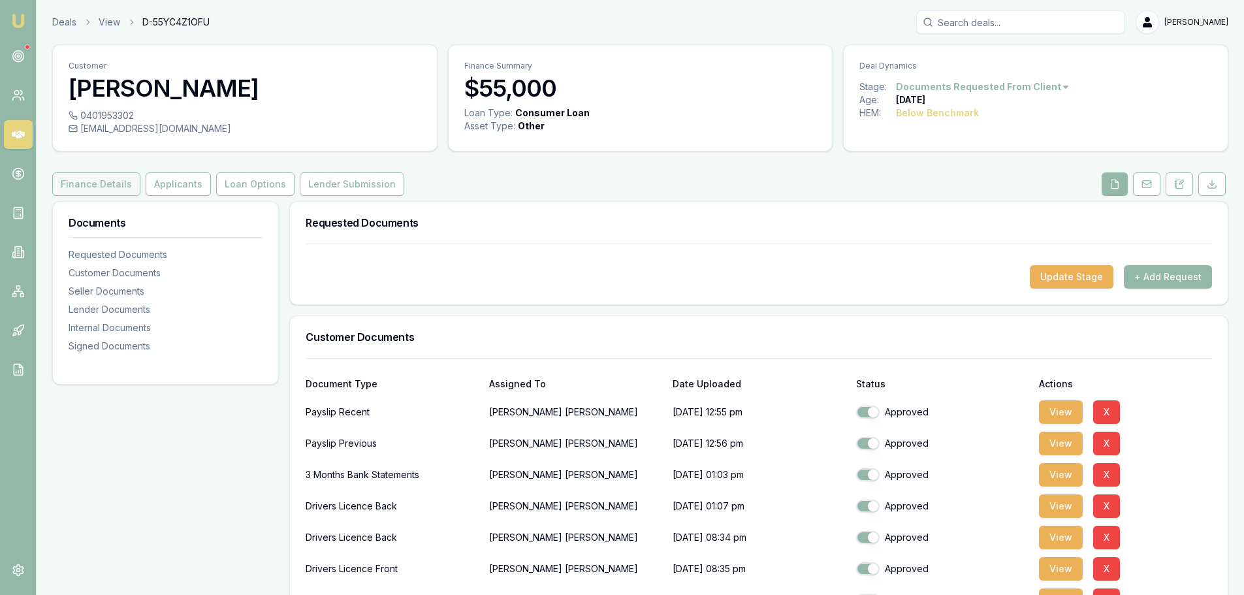
click at [99, 187] on button "Finance Details" at bounding box center [96, 184] width 88 height 24
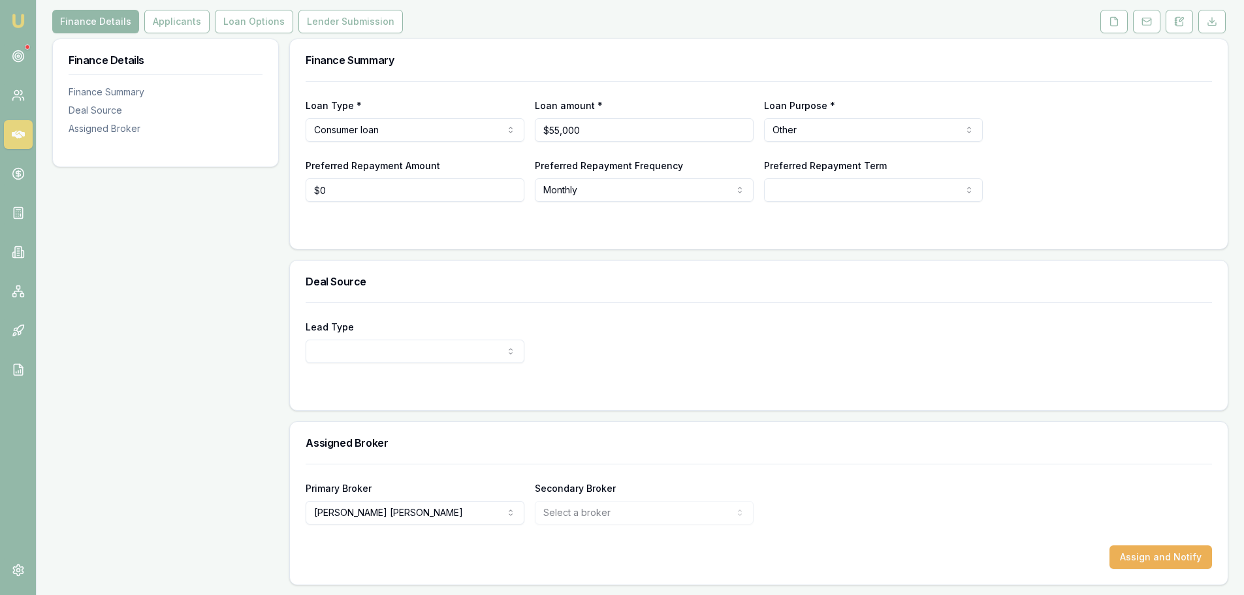
scroll to position [163, 0]
click at [171, 31] on button "Applicants" at bounding box center [176, 21] width 65 height 24
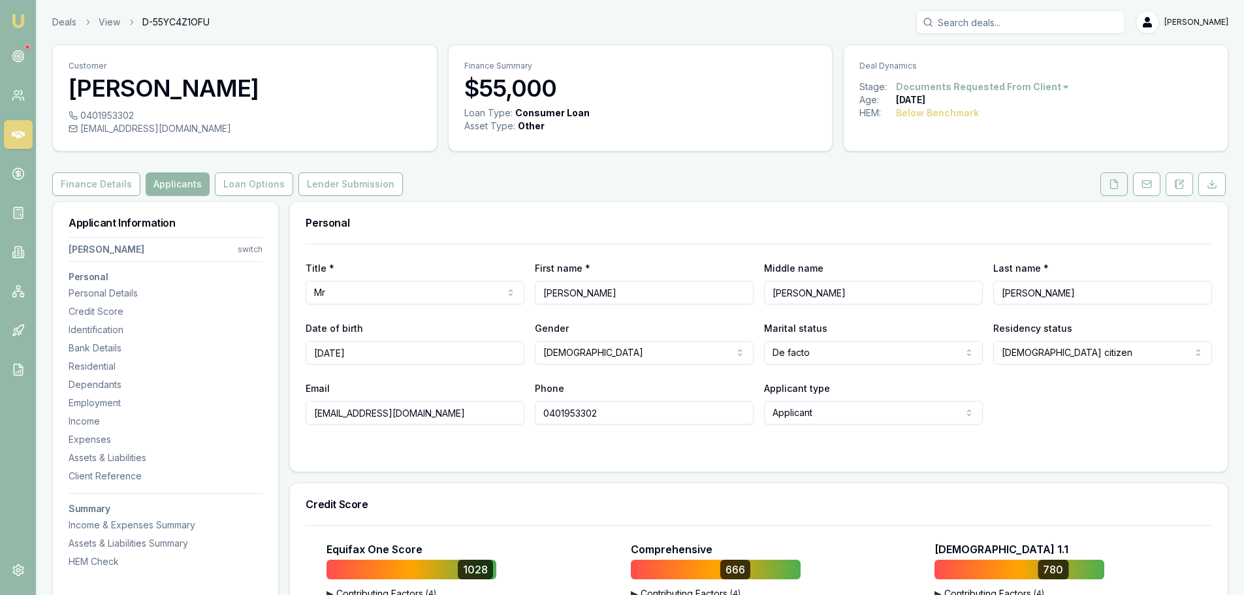
click at [1112, 182] on icon at bounding box center [1114, 184] width 10 height 10
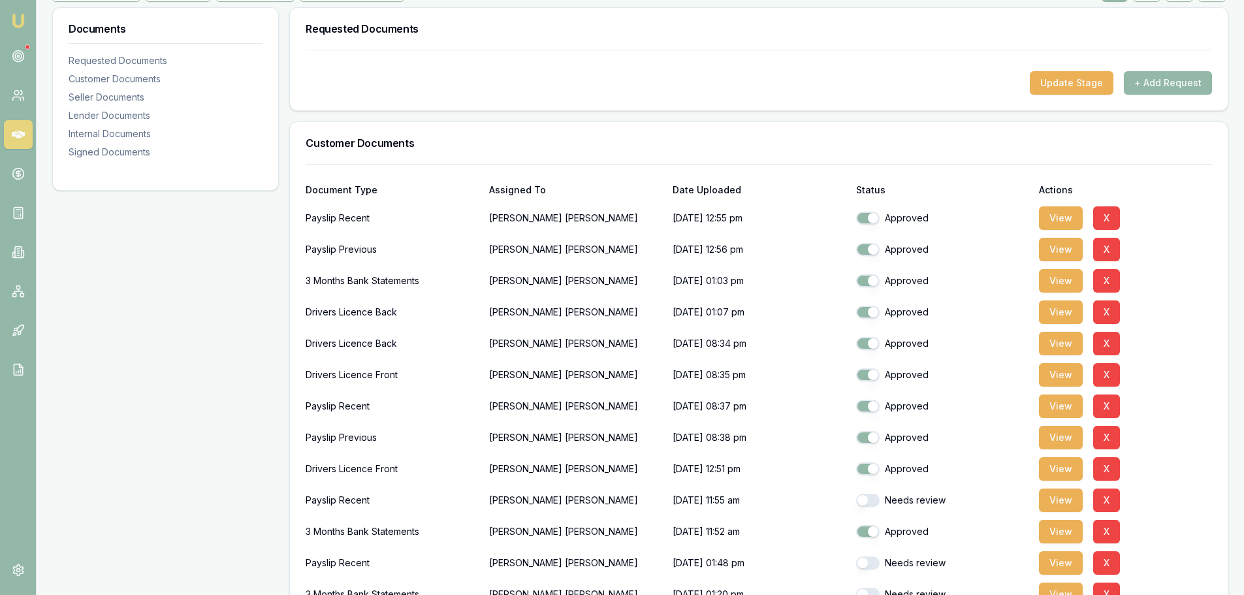
scroll to position [326, 0]
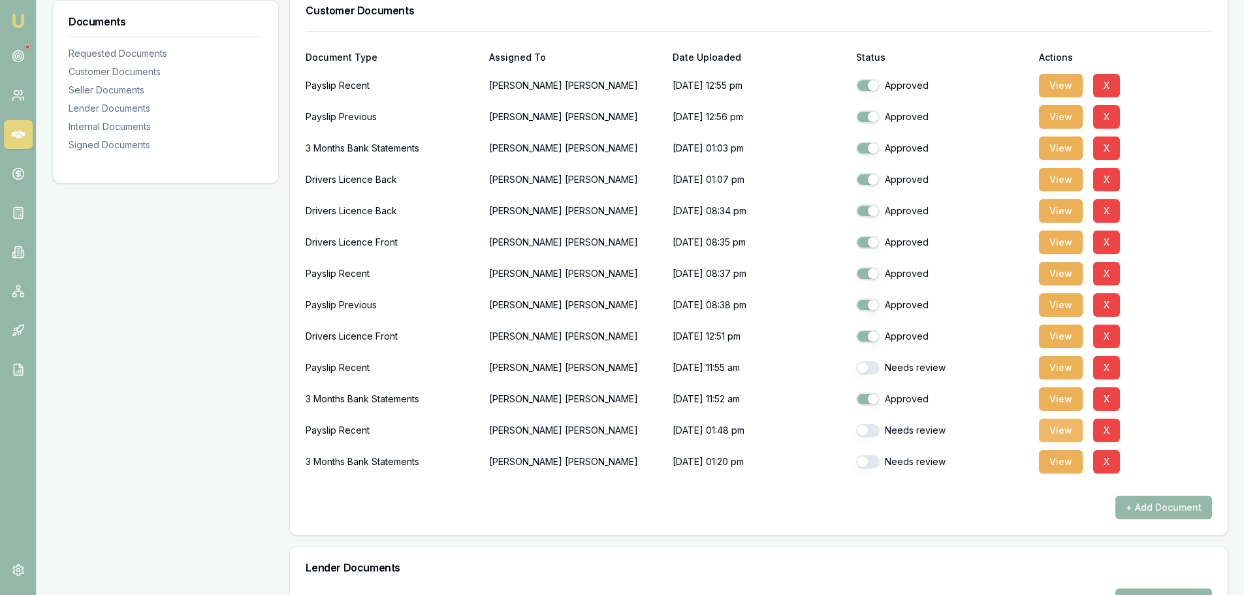
click at [1057, 436] on button "View" at bounding box center [1061, 430] width 44 height 24
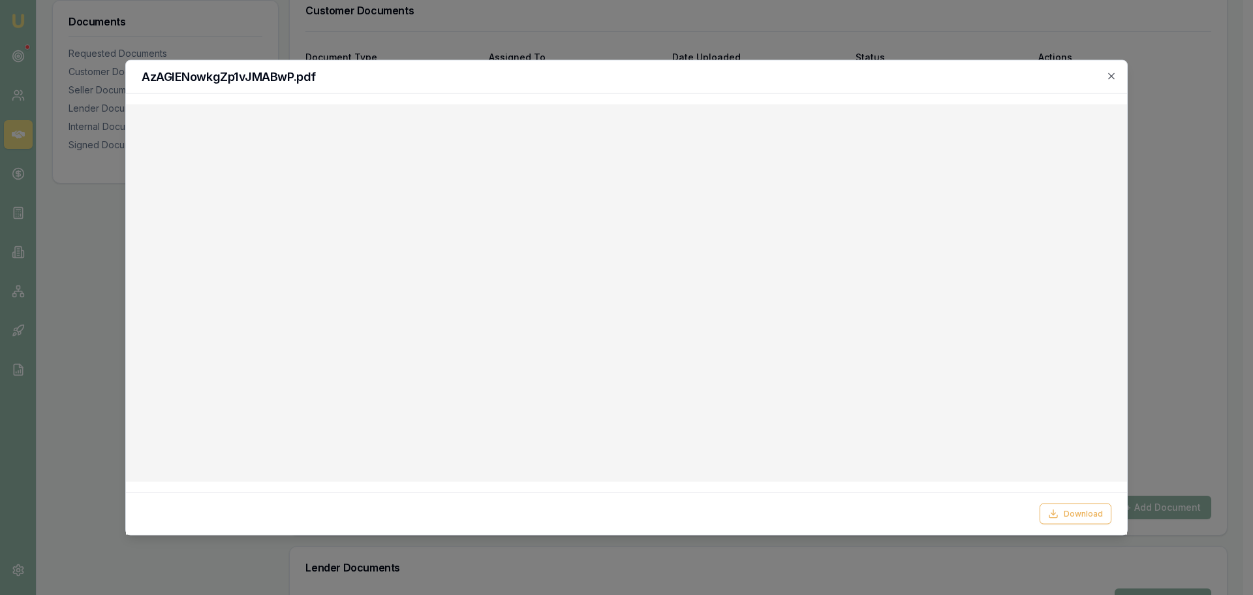
click at [1118, 71] on div "AzAGIENowkgZp1vJMABwP.pdf" at bounding box center [626, 76] width 1001 height 33
click at [1113, 76] on icon "button" at bounding box center [1112, 76] width 10 height 10
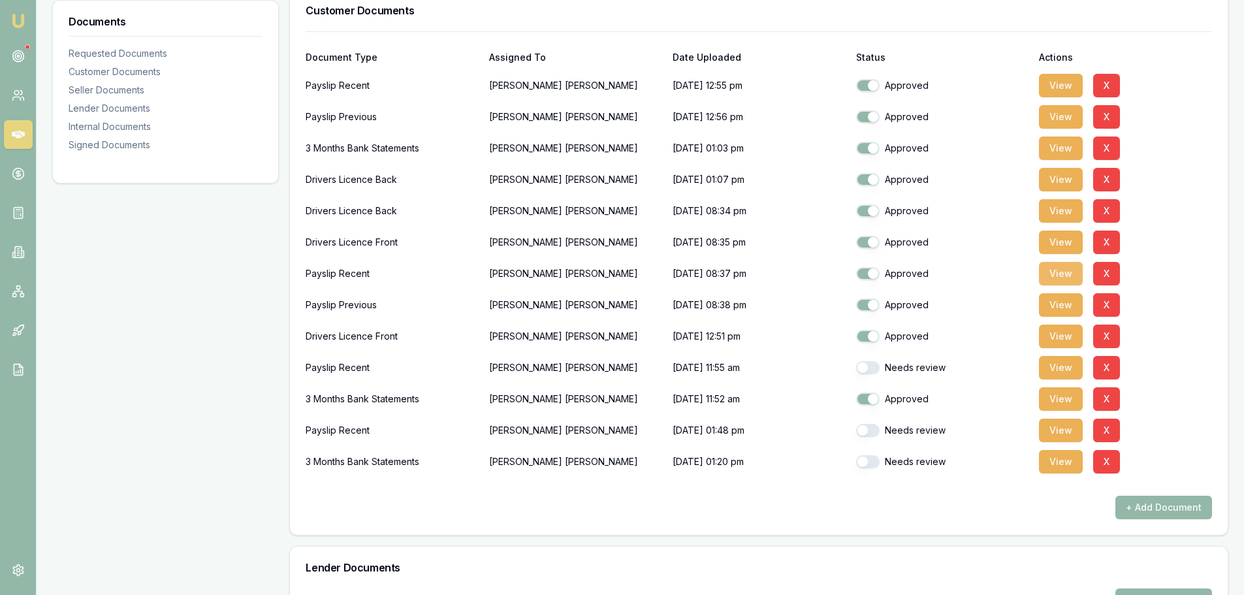
click at [1062, 274] on button "View" at bounding box center [1061, 274] width 44 height 24
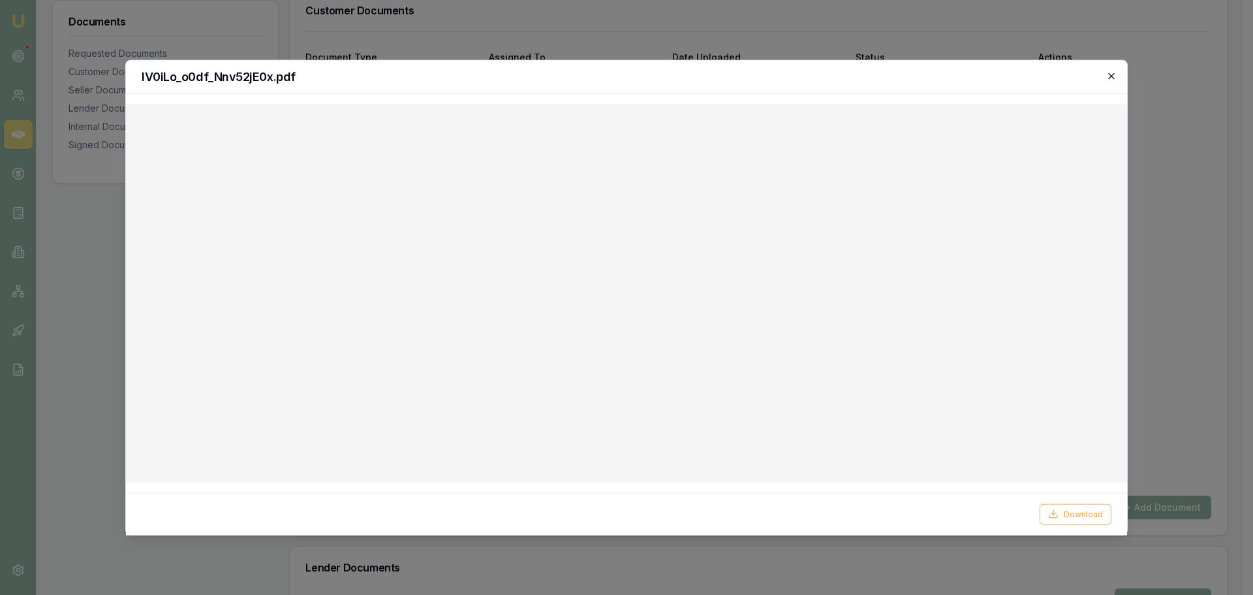
click at [1109, 76] on icon "button" at bounding box center [1112, 76] width 10 height 10
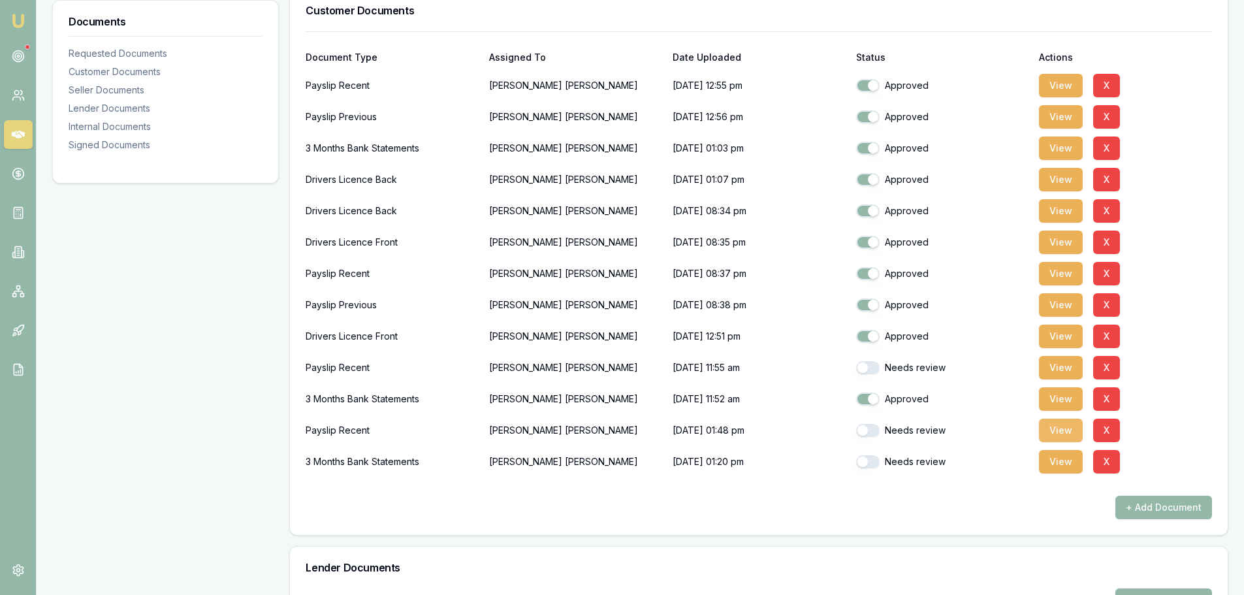
click at [1071, 429] on button "View" at bounding box center [1061, 430] width 44 height 24
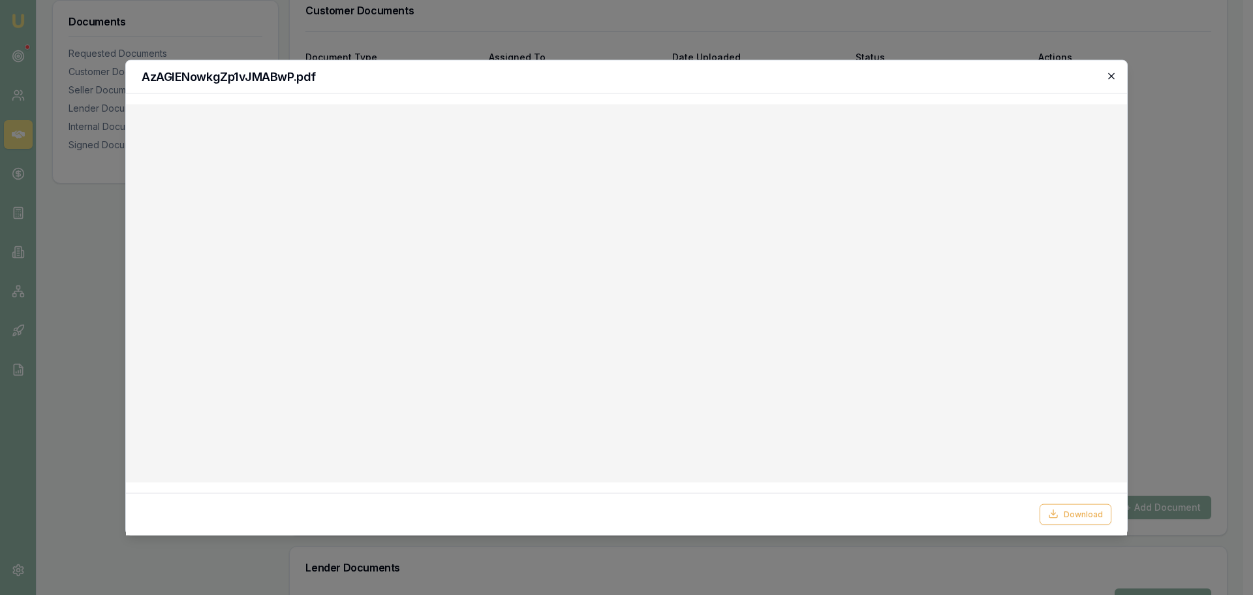
click at [1114, 76] on icon "button" at bounding box center [1112, 76] width 10 height 10
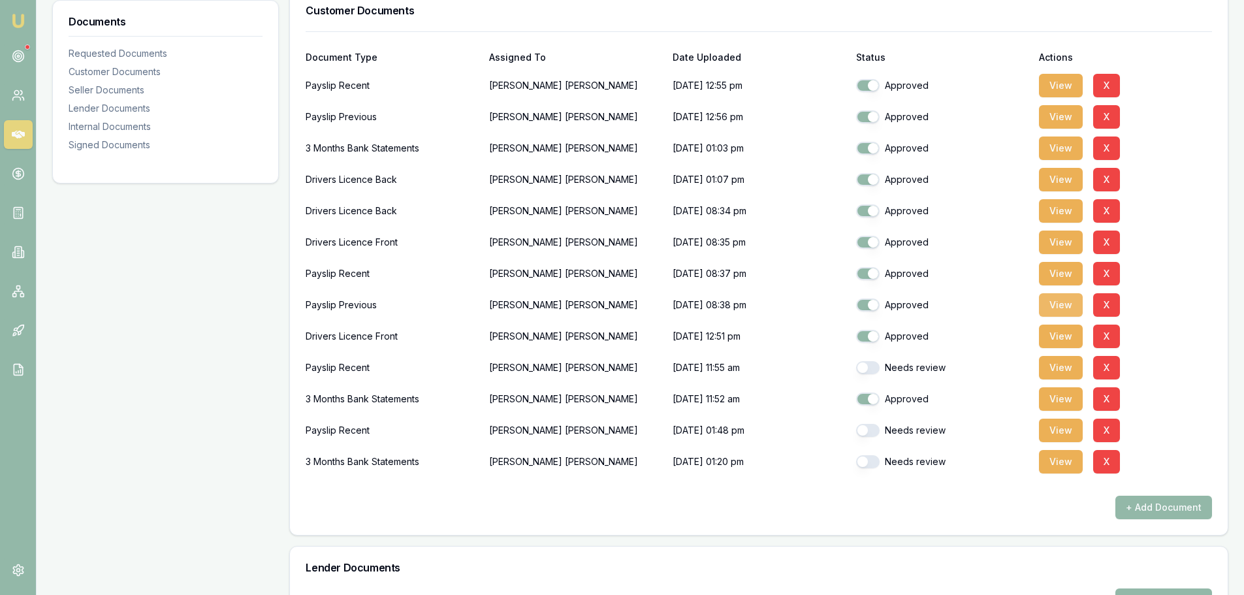
click at [1054, 302] on button "View" at bounding box center [1061, 305] width 44 height 24
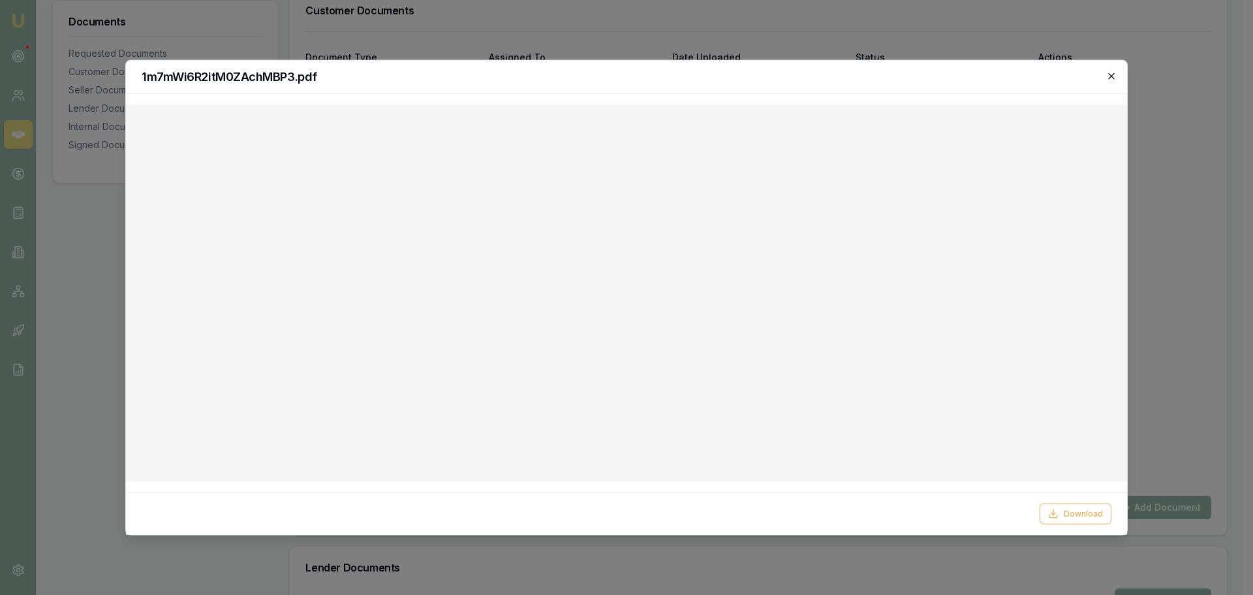
click at [1110, 76] on icon "button" at bounding box center [1112, 76] width 10 height 10
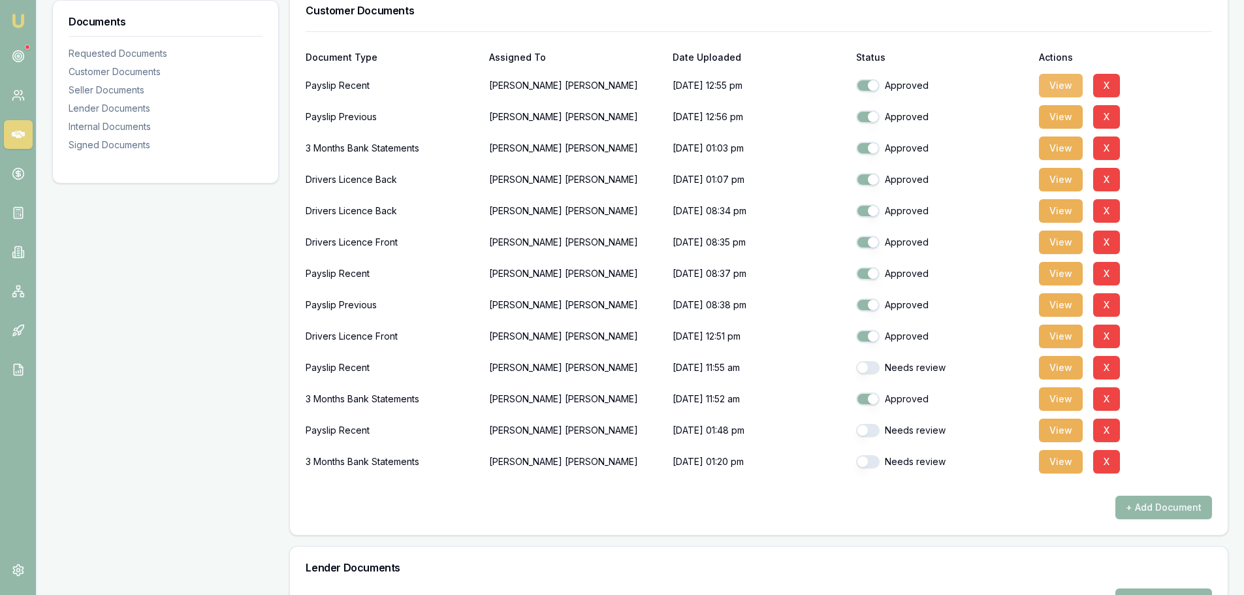
click at [1056, 87] on button "View" at bounding box center [1061, 86] width 44 height 24
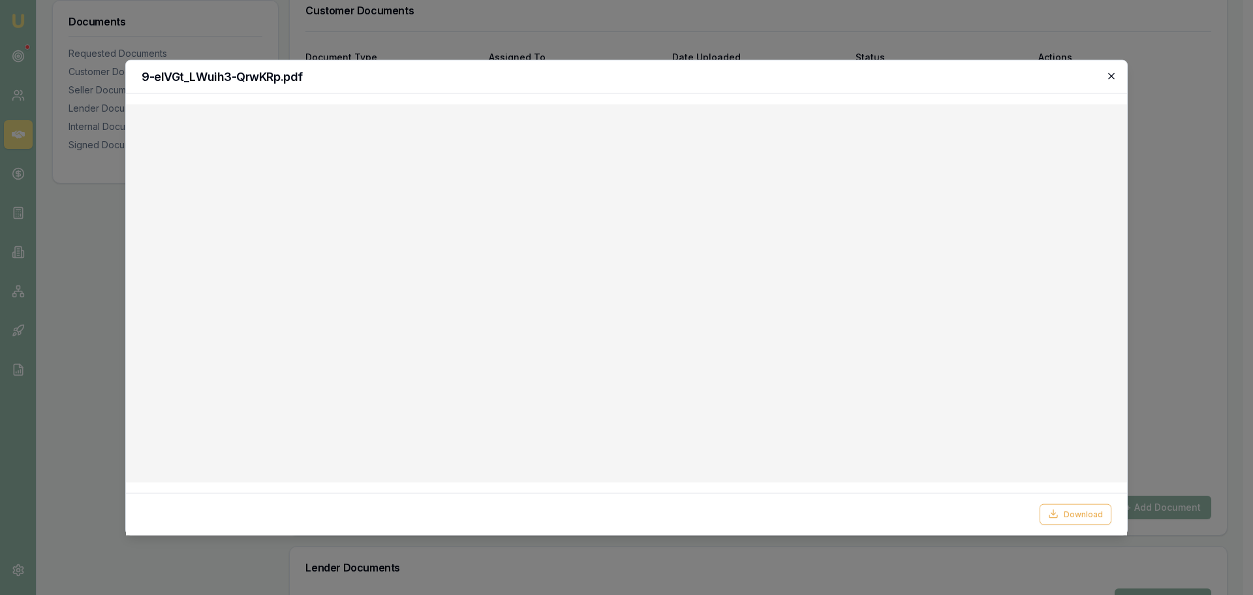
click at [1108, 76] on icon "button" at bounding box center [1112, 76] width 10 height 10
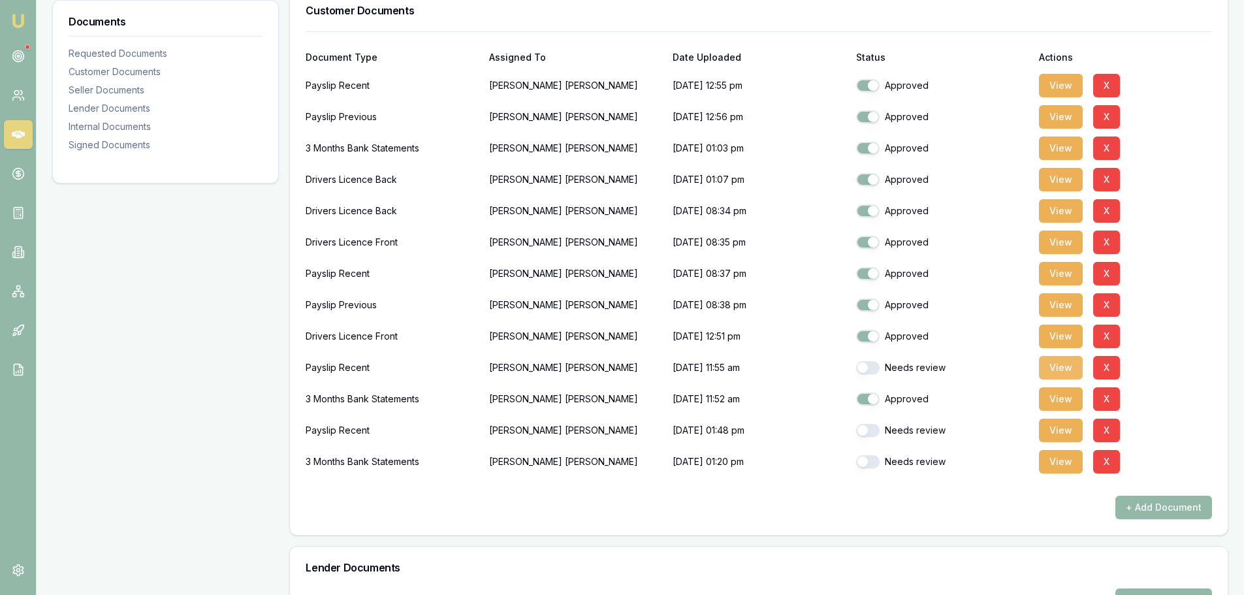
click at [1062, 368] on button "View" at bounding box center [1061, 368] width 44 height 24
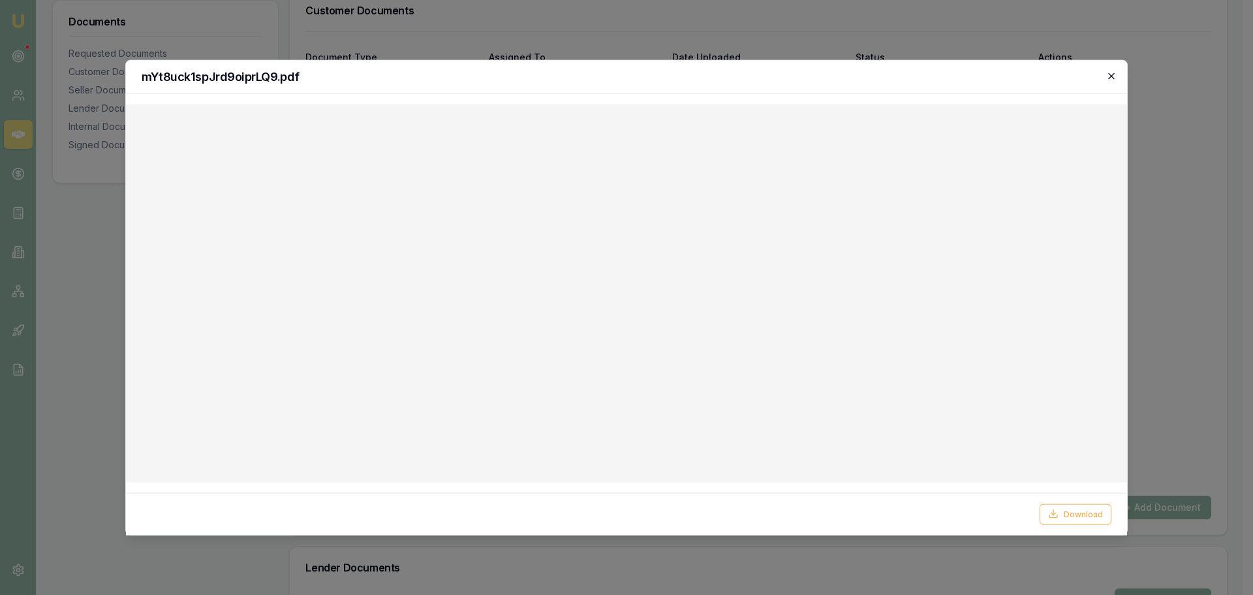
click at [1110, 78] on icon "button" at bounding box center [1112, 76] width 10 height 10
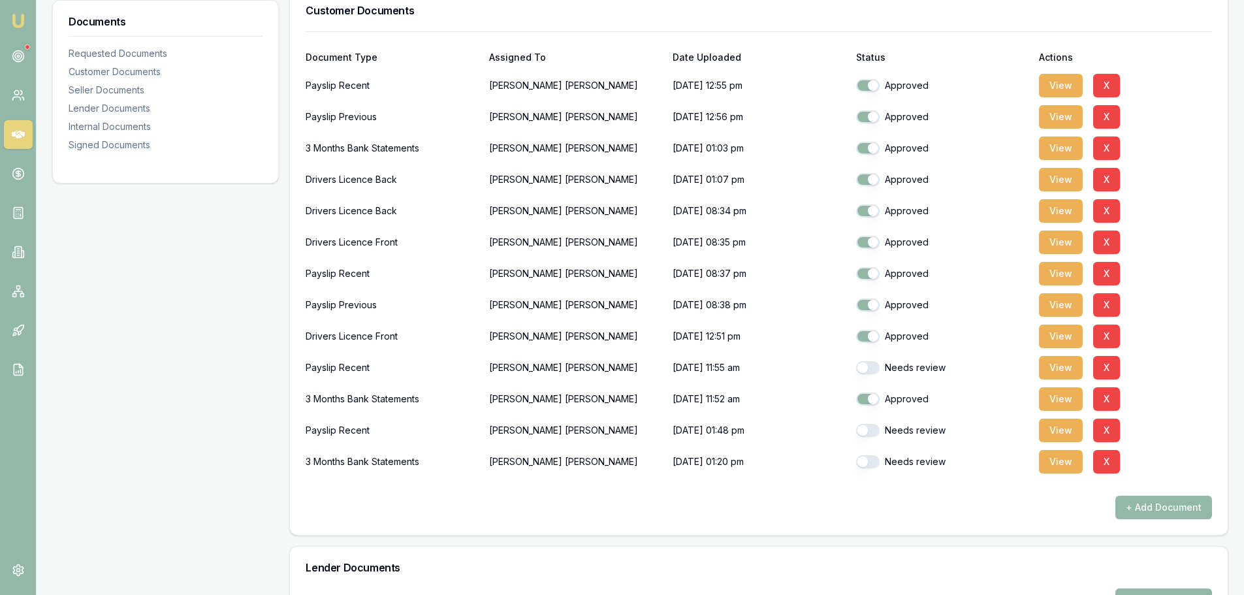
scroll to position [0, 0]
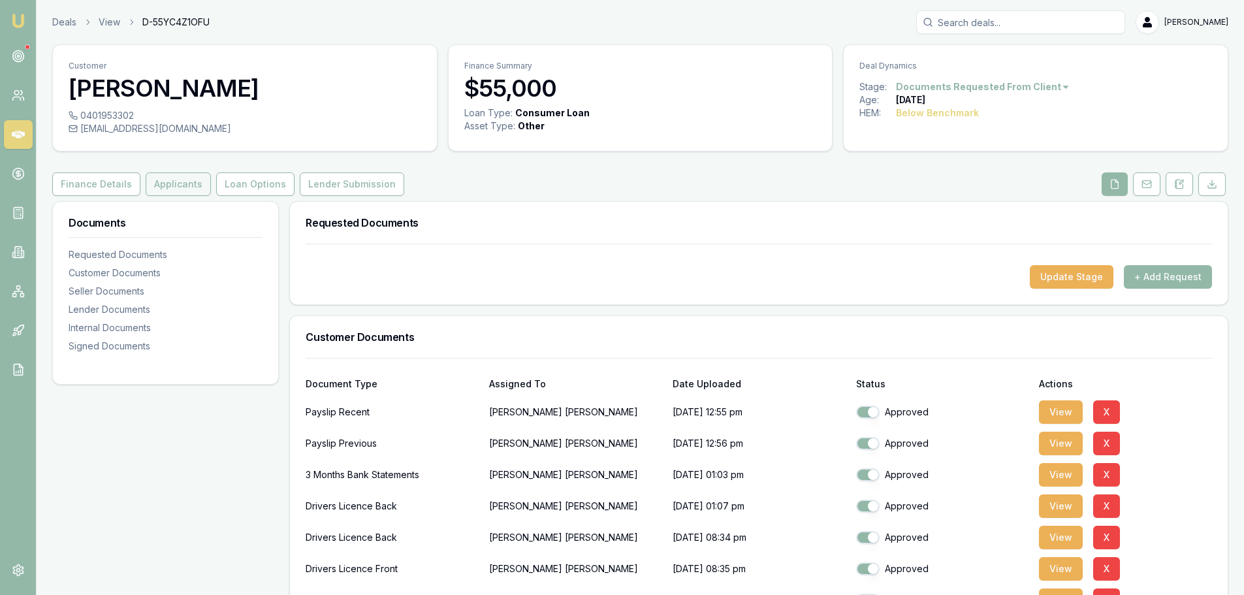
click at [159, 184] on button "Applicants" at bounding box center [178, 184] width 65 height 24
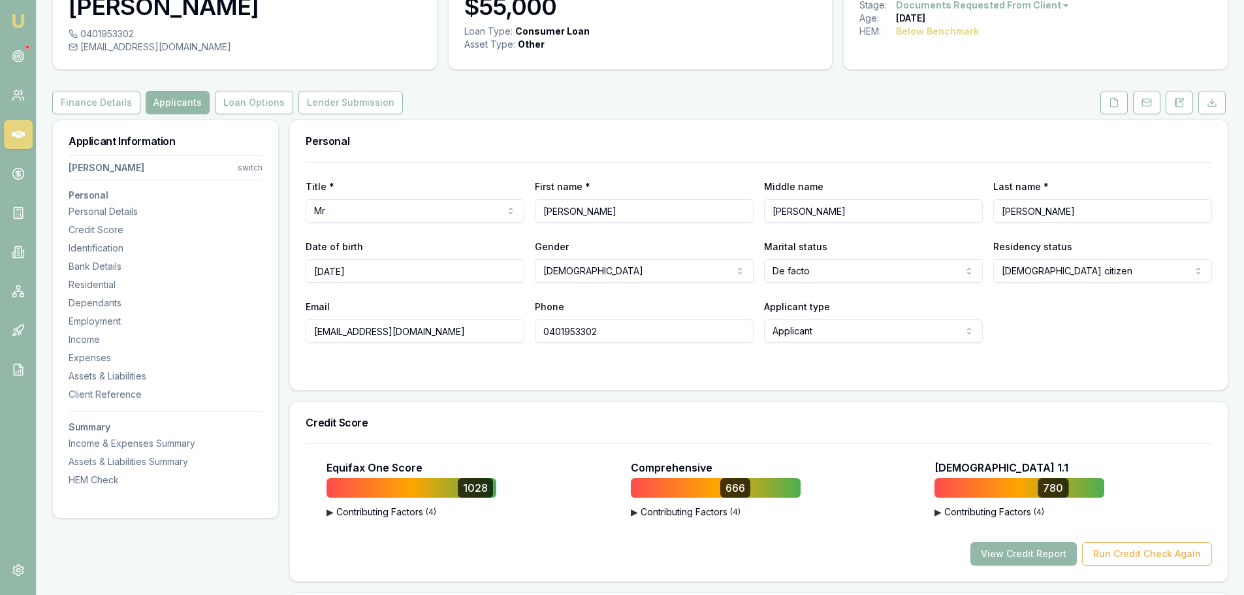
scroll to position [392, 0]
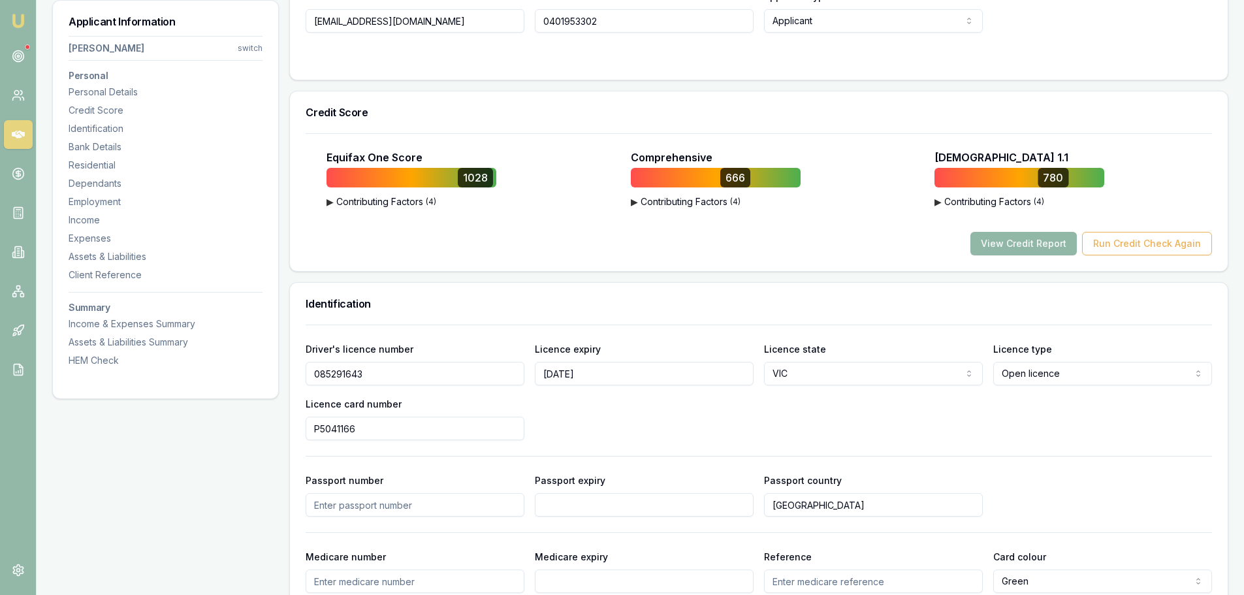
click at [1028, 246] on button "View Credit Report" at bounding box center [1023, 244] width 106 height 24
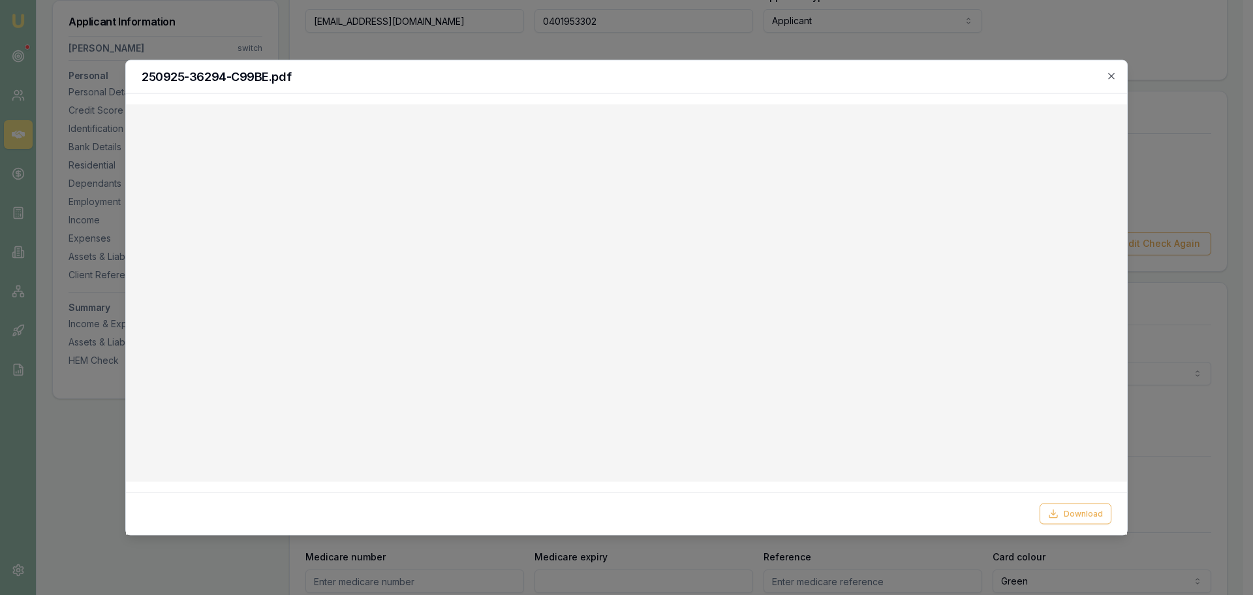
click at [455, 44] on div at bounding box center [626, 297] width 1253 height 595
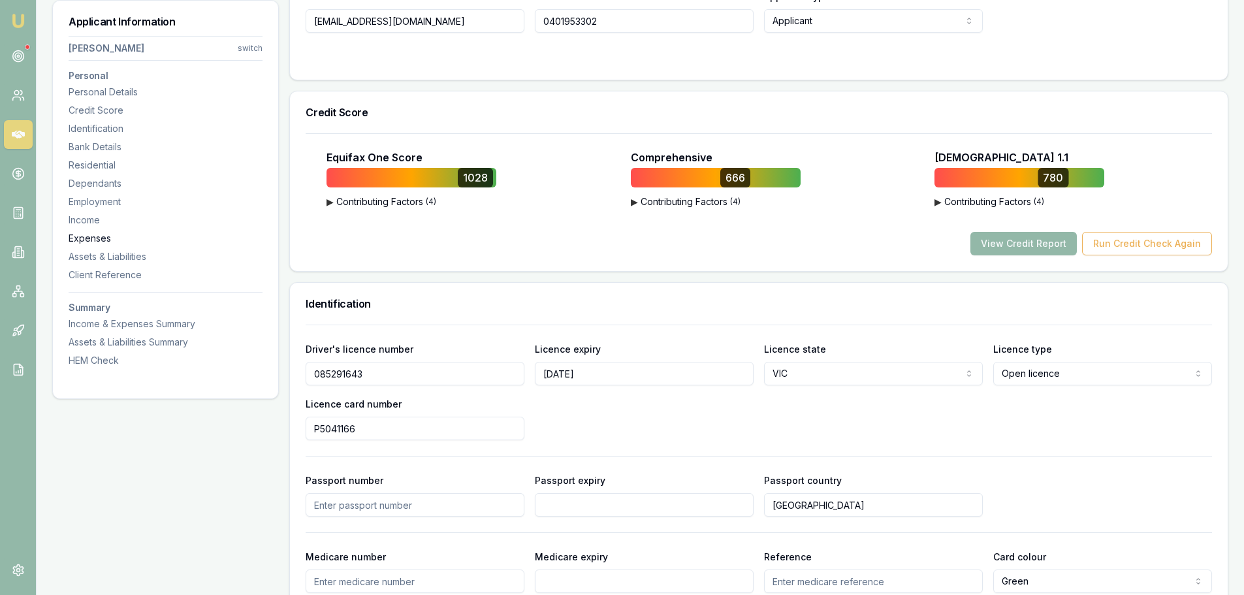
click at [86, 236] on div "Expenses" at bounding box center [166, 238] width 194 height 13
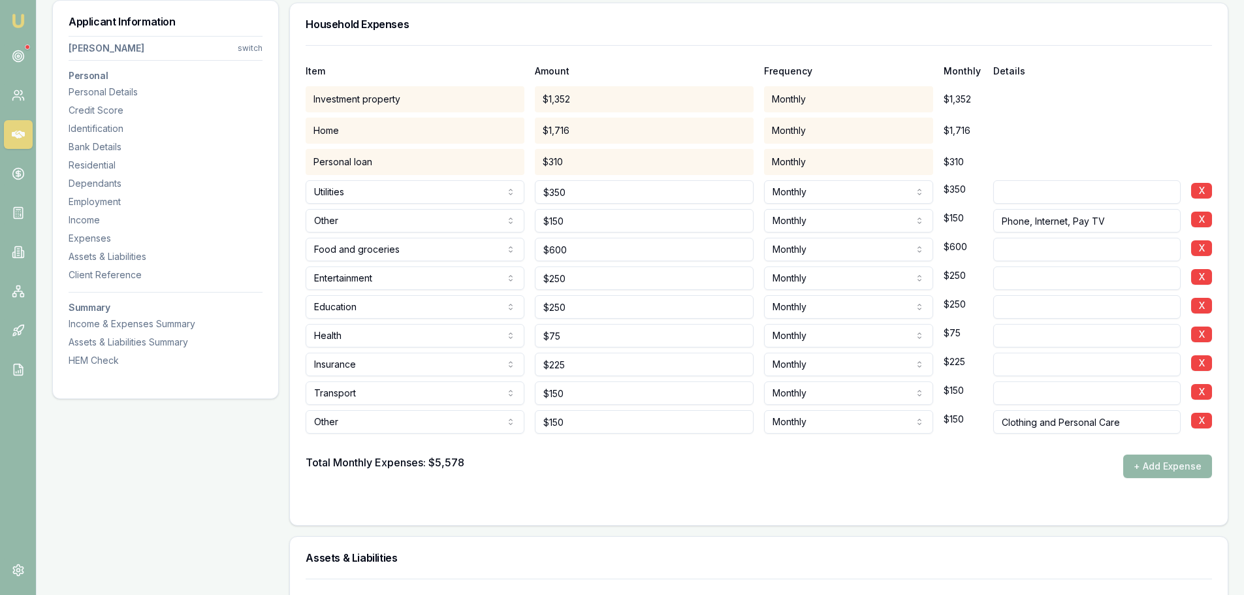
scroll to position [2529, 0]
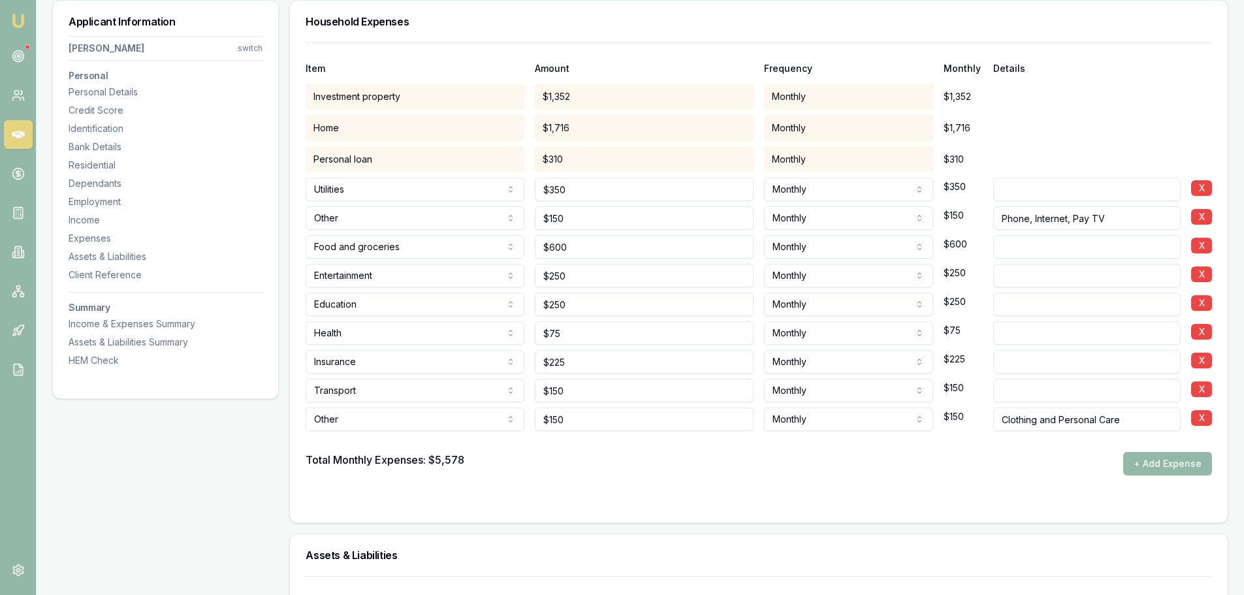
click at [578, 59] on div "Item Amount Frequency Monthly Details" at bounding box center [759, 60] width 906 height 35
